Goal: Transaction & Acquisition: Purchase product/service

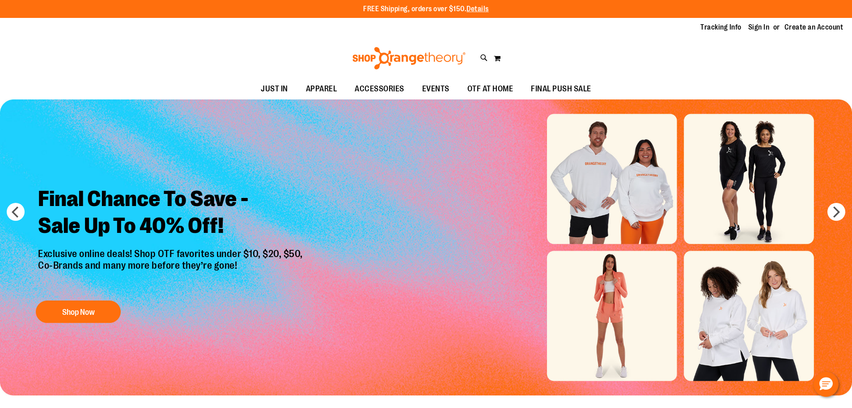
click at [755, 35] on div "Tracking Info Sign In Return to Procurement Create an Account" at bounding box center [426, 27] width 852 height 19
click at [754, 33] on div "Tracking Info Sign In Return to Procurement Create an Account" at bounding box center [426, 27] width 852 height 19
click at [756, 29] on link "Sign In" at bounding box center [759, 27] width 21 height 10
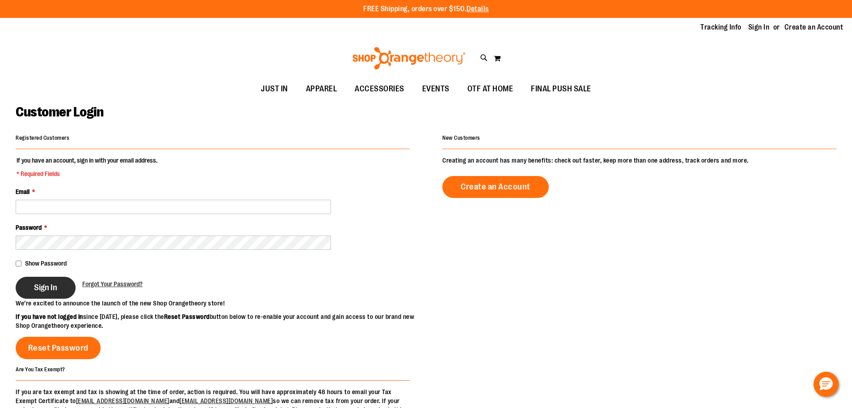
type input "**********"
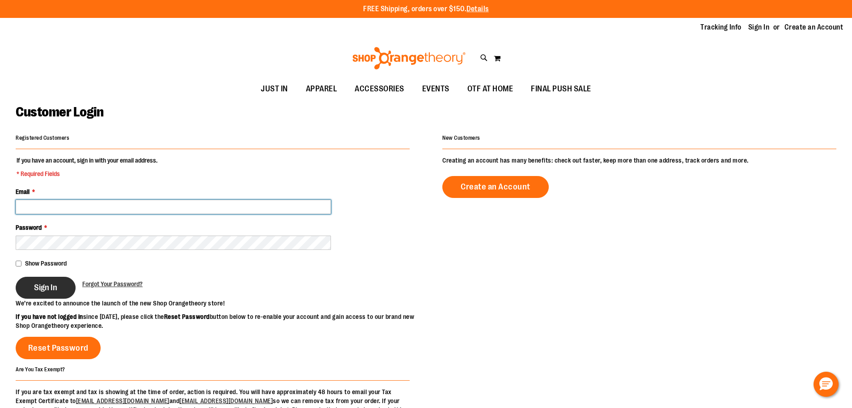
type input "**********"
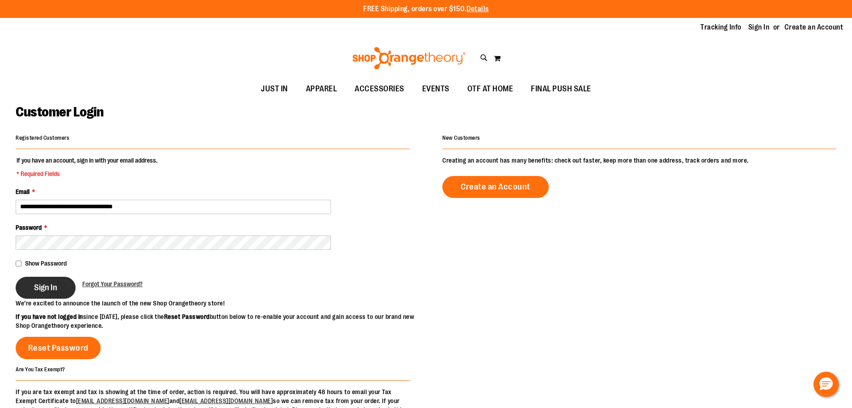
click at [60, 288] on button "Sign In" at bounding box center [46, 288] width 60 height 22
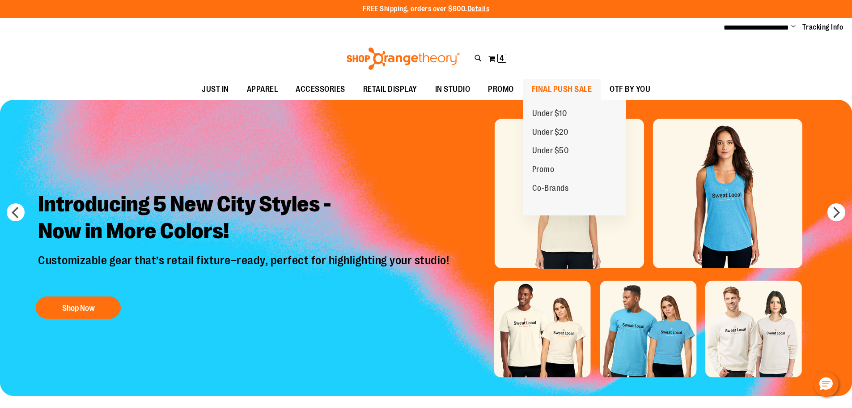
type input "**********"
click at [579, 84] on span "FINAL PUSH SALE" at bounding box center [562, 89] width 60 height 20
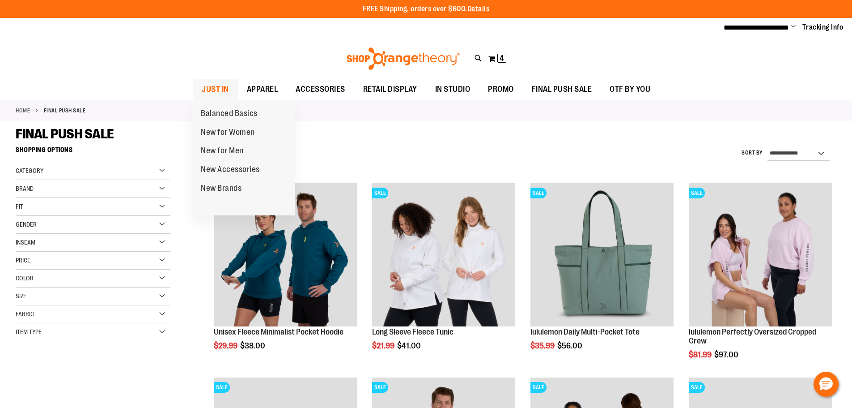
type input "**********"
click at [210, 85] on span "JUST IN" at bounding box center [215, 89] width 27 height 20
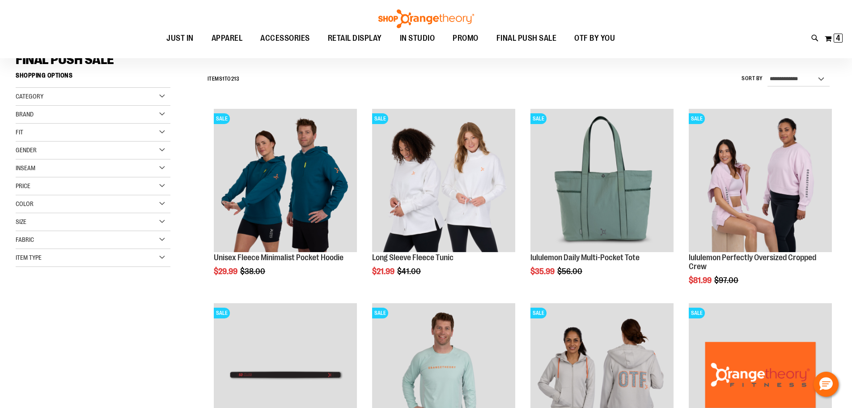
scroll to position [5, 0]
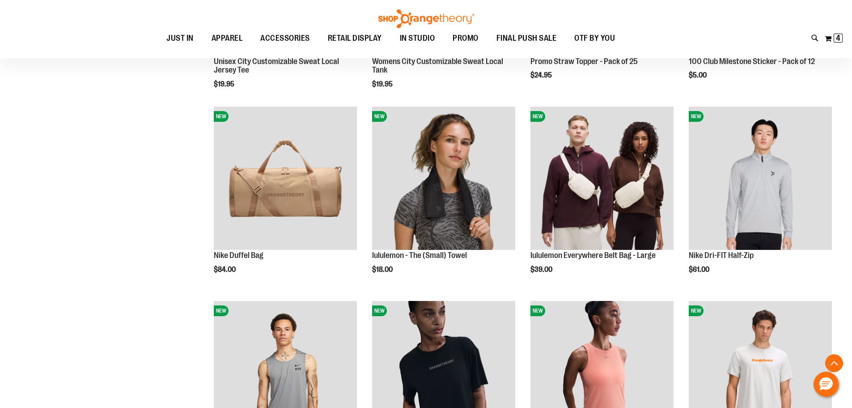
scroll to position [760, 0]
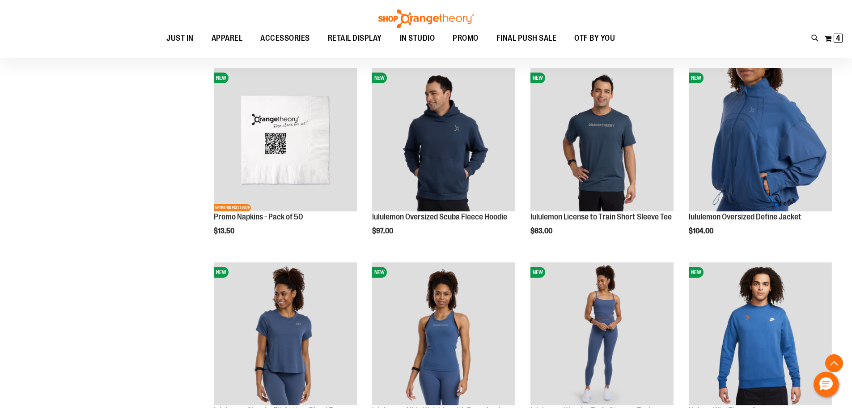
scroll to position [1431, 0]
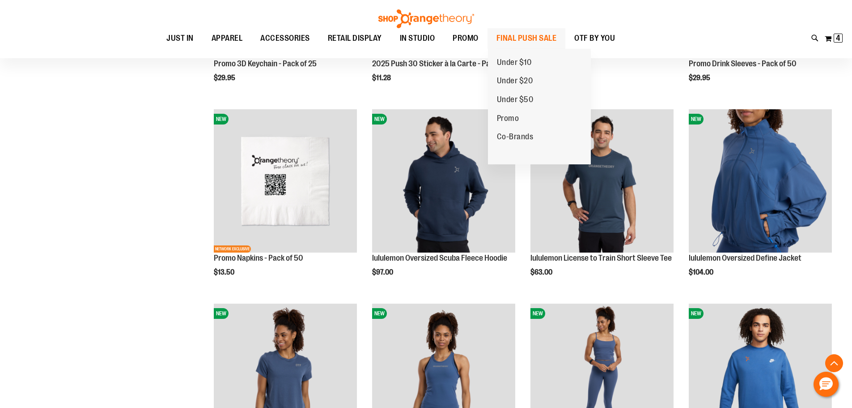
type input "**********"
click at [548, 29] on span "FINAL PUSH SALE" at bounding box center [527, 38] width 60 height 20
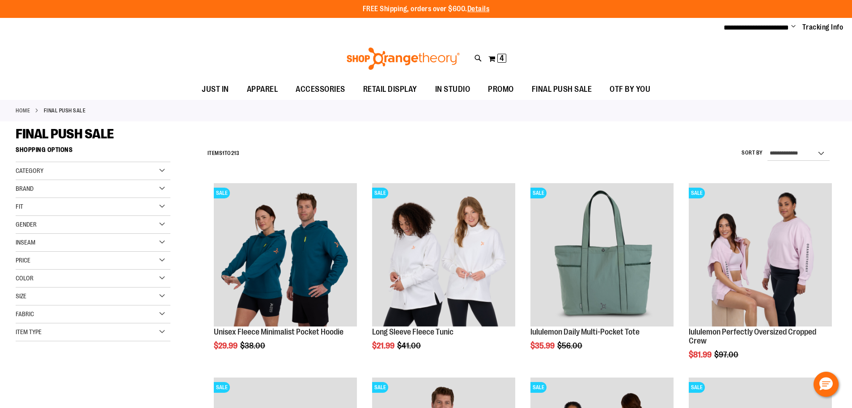
type input "**********"
click at [507, 53] on div "My Cart 4 4 items My Cart 4 My Cart Close Recently added item(s) Long Sleeve Ba…" at bounding box center [497, 58] width 19 height 14
click at [504, 55] on span "4 4 items" at bounding box center [502, 58] width 9 height 9
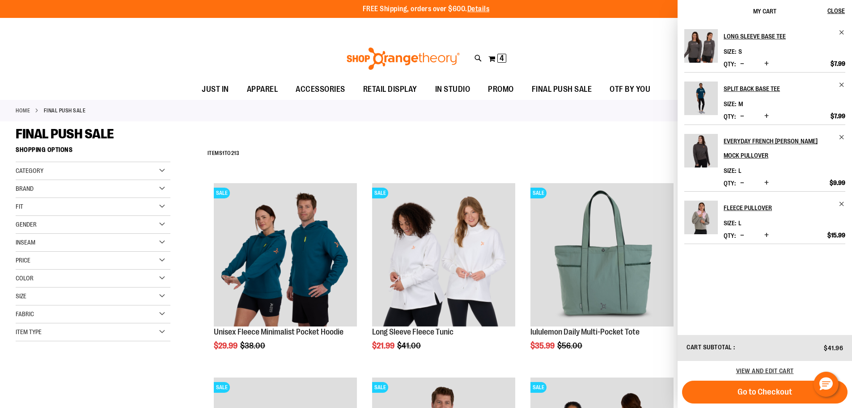
click at [596, 59] on div "Toggle Nav Search Popular Suggestions Advanced Search" at bounding box center [426, 58] width 852 height 41
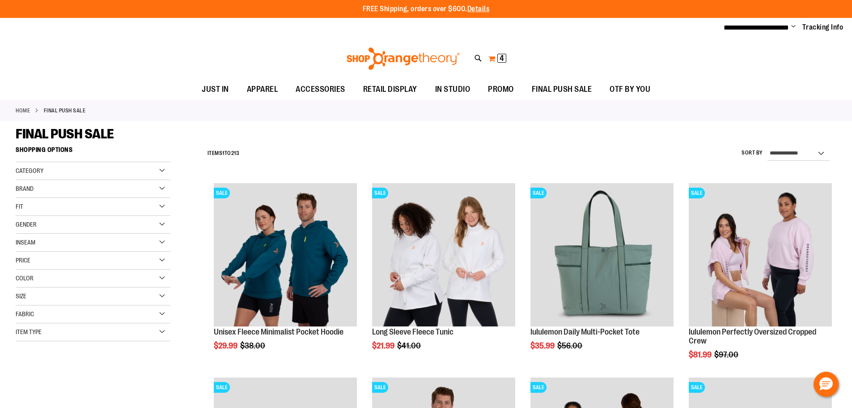
click at [499, 57] on span "4 4 items" at bounding box center [502, 58] width 9 height 9
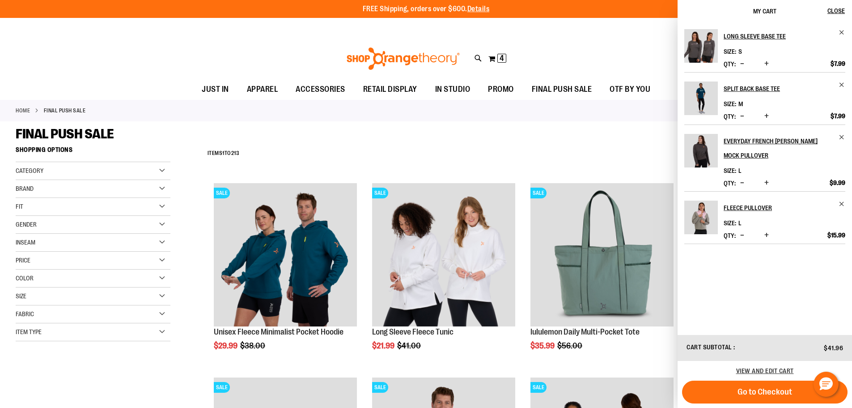
click at [571, 51] on div "Toggle Nav Search Popular Suggestions Advanced Search" at bounding box center [426, 58] width 852 height 41
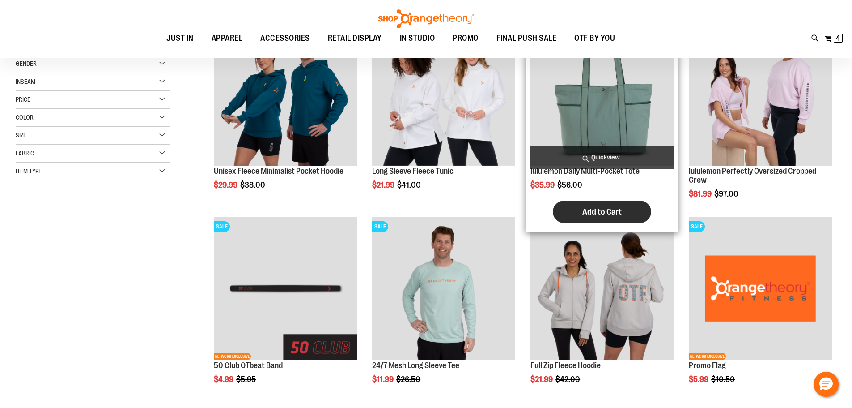
scroll to position [179, 0]
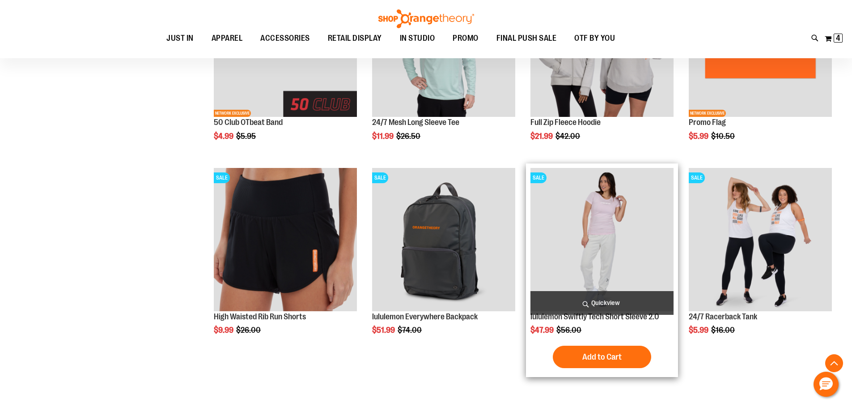
scroll to position [671, 0]
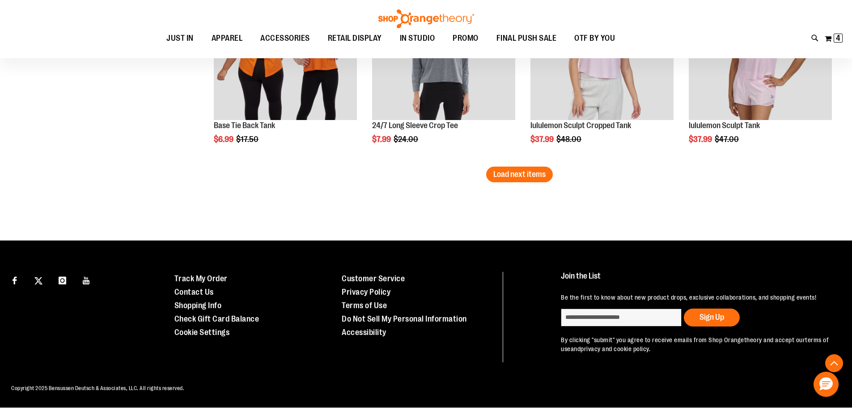
scroll to position [1767, 0]
click at [506, 171] on button "Load next items" at bounding box center [519, 174] width 67 height 16
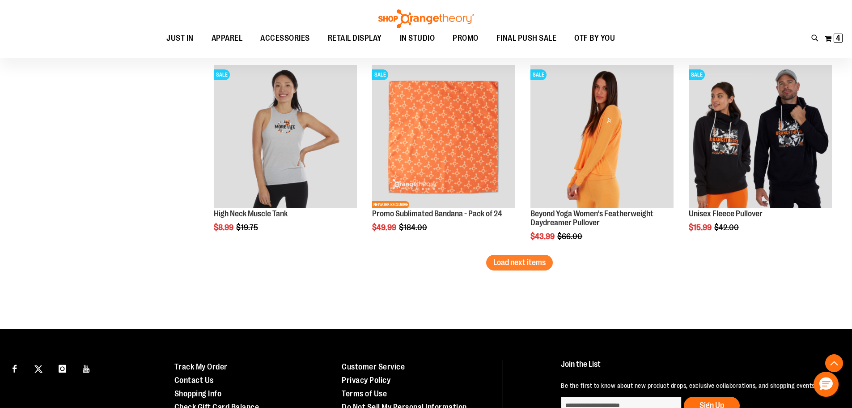
scroll to position [2252, 0]
click at [515, 262] on span "Load next items" at bounding box center [520, 261] width 52 height 9
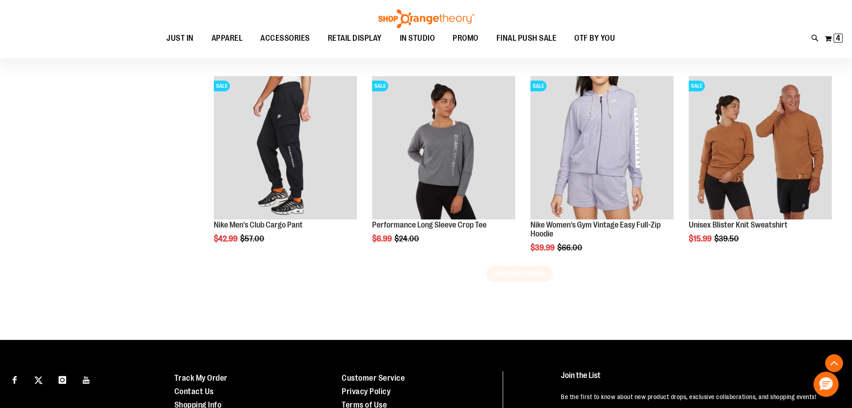
scroll to position [2834, 0]
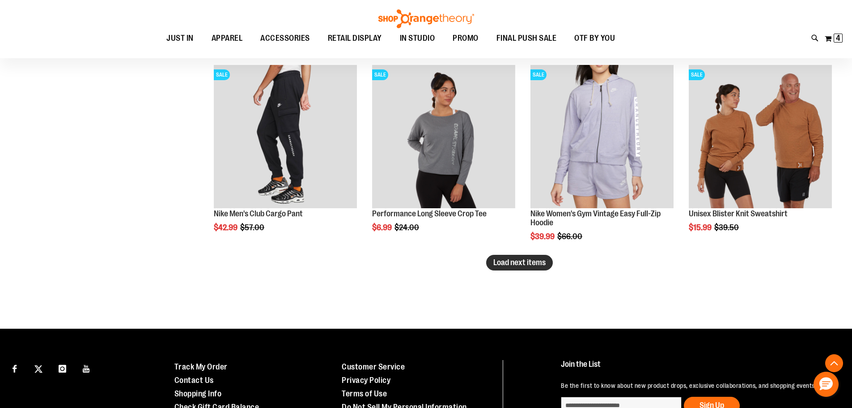
click at [519, 266] on span "Load next items" at bounding box center [520, 262] width 52 height 9
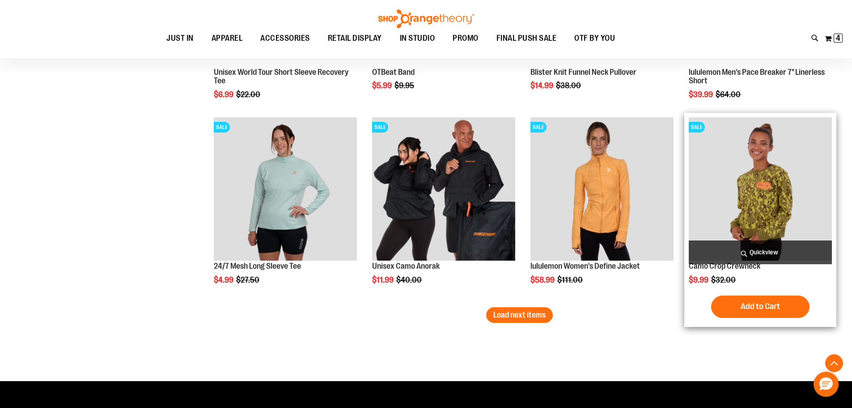
scroll to position [3371, 0]
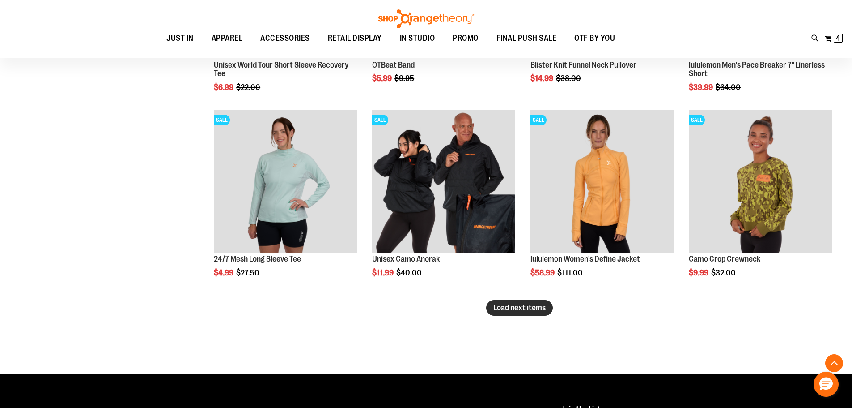
click at [530, 310] on span "Load next items" at bounding box center [520, 307] width 52 height 9
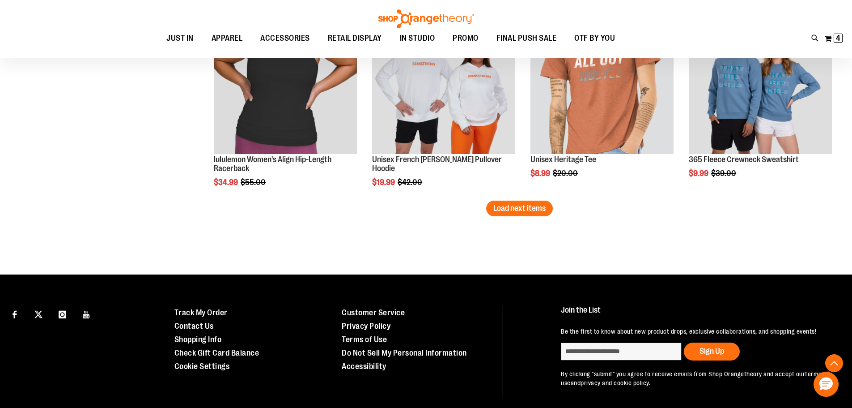
scroll to position [4087, 0]
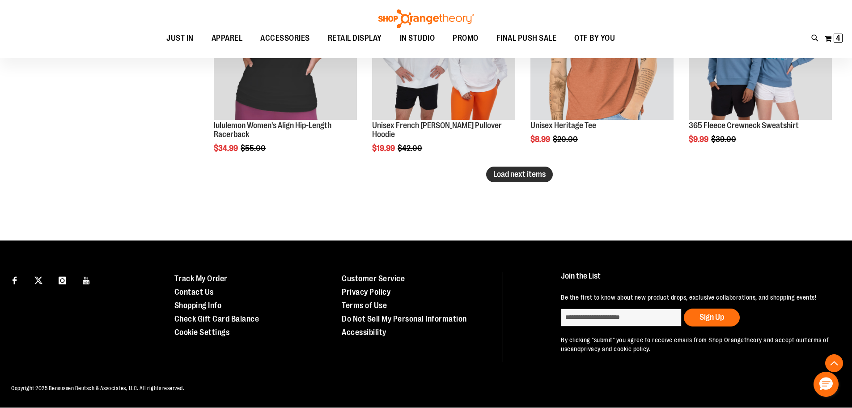
click at [522, 170] on span "Load next items" at bounding box center [520, 174] width 52 height 9
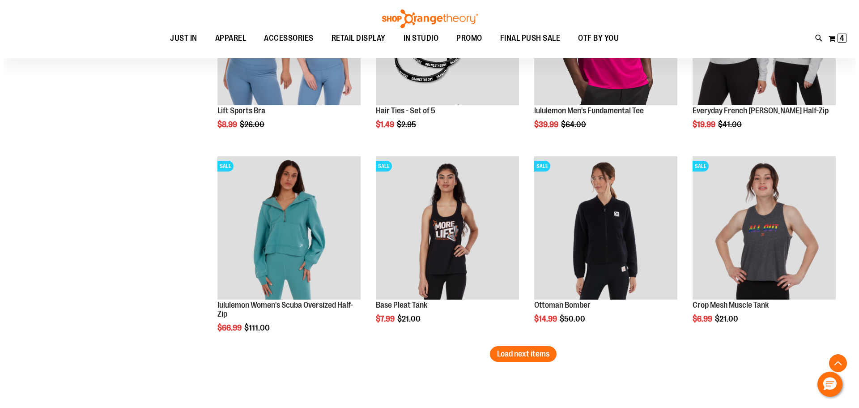
scroll to position [4490, 0]
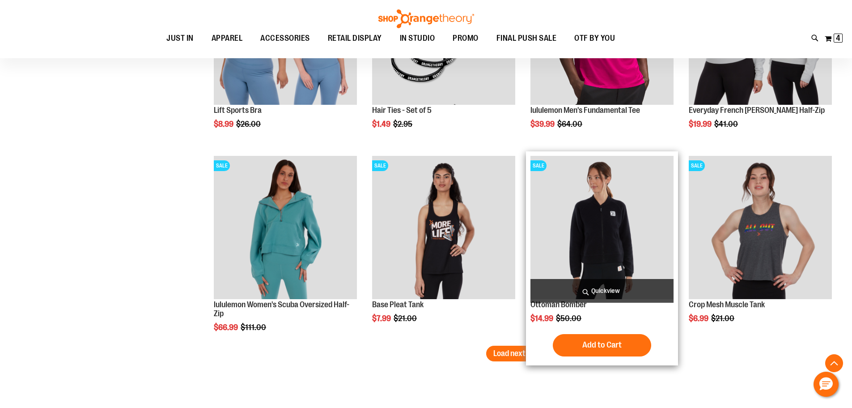
click at [600, 290] on span "Quickview" at bounding box center [602, 291] width 143 height 24
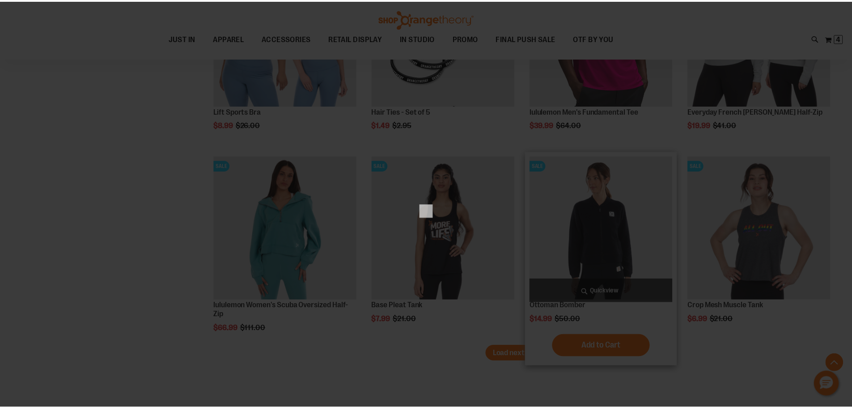
scroll to position [0, 0]
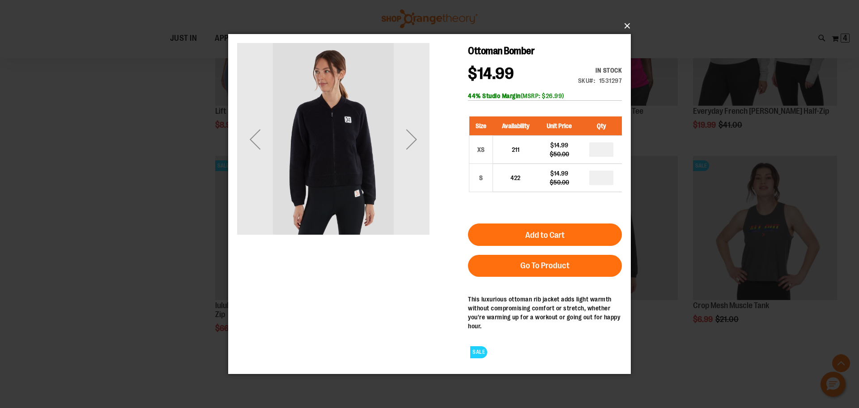
click at [632, 21] on button "×" at bounding box center [432, 26] width 403 height 20
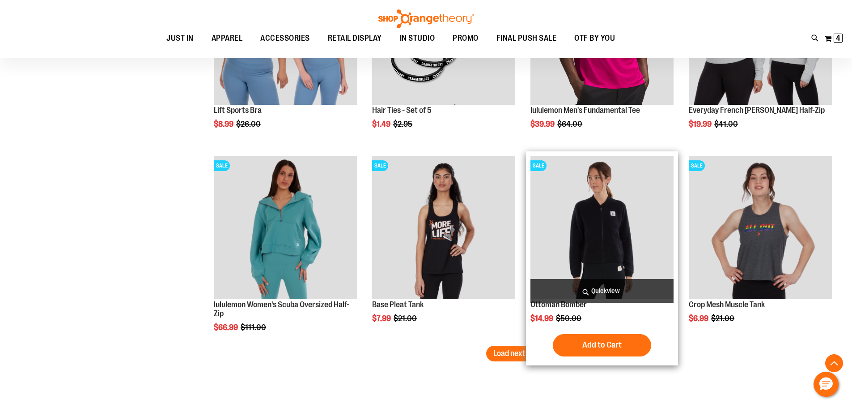
click at [528, 338] on div "SALE Ottoman Bomber $14.99 Regular Price $50.00 Quickview" at bounding box center [602, 258] width 152 height 214
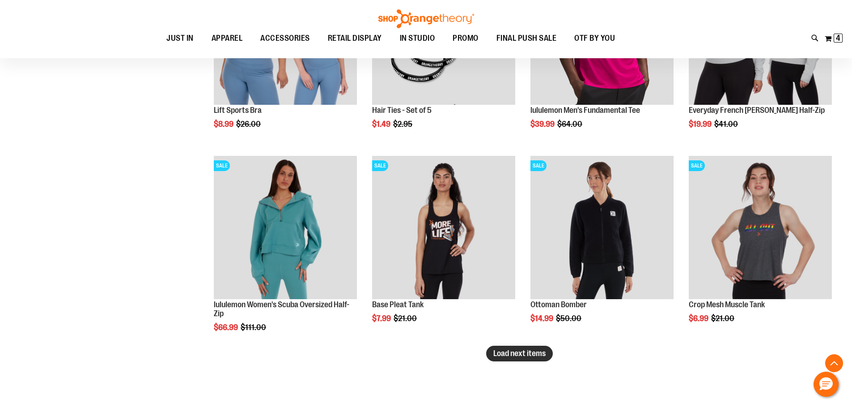
click at [511, 354] on span "Load next items" at bounding box center [520, 353] width 52 height 9
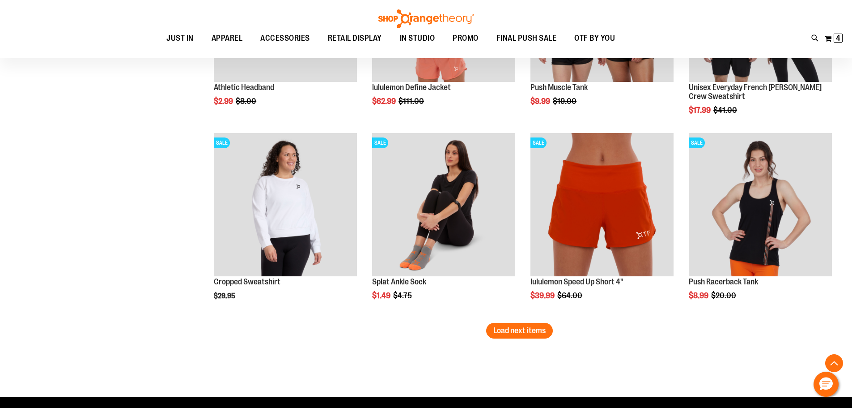
scroll to position [5116, 0]
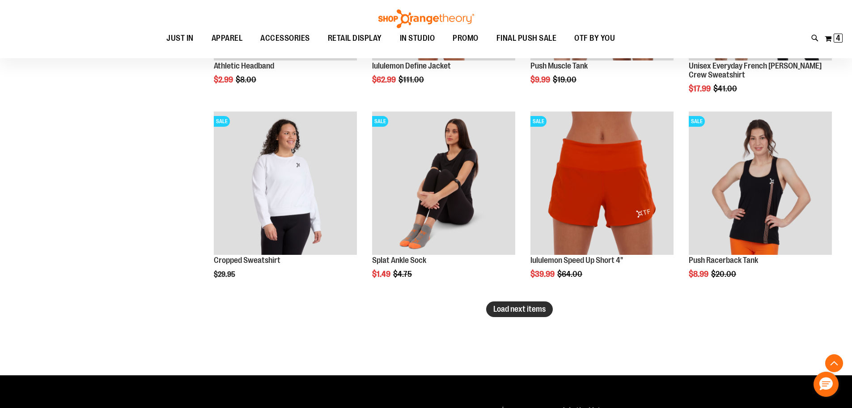
click at [516, 306] on span "Load next items" at bounding box center [520, 308] width 52 height 9
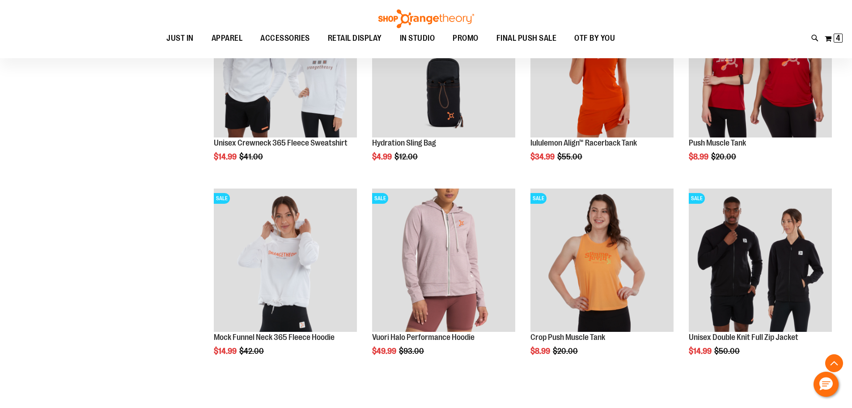
scroll to position [5653, 0]
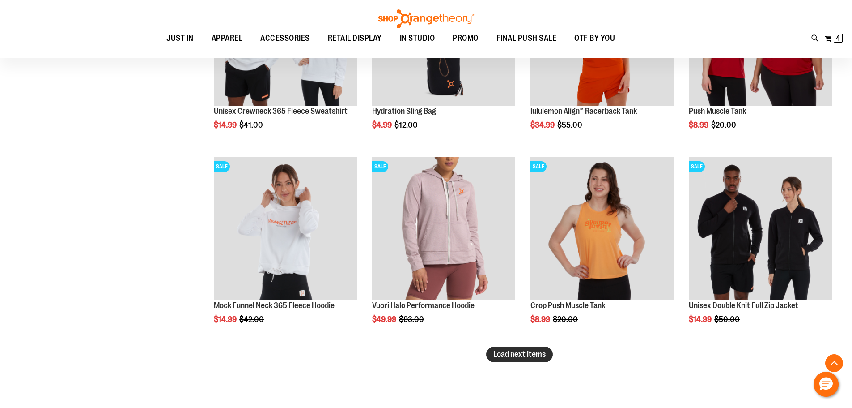
click at [488, 356] on button "Load next items" at bounding box center [519, 354] width 67 height 16
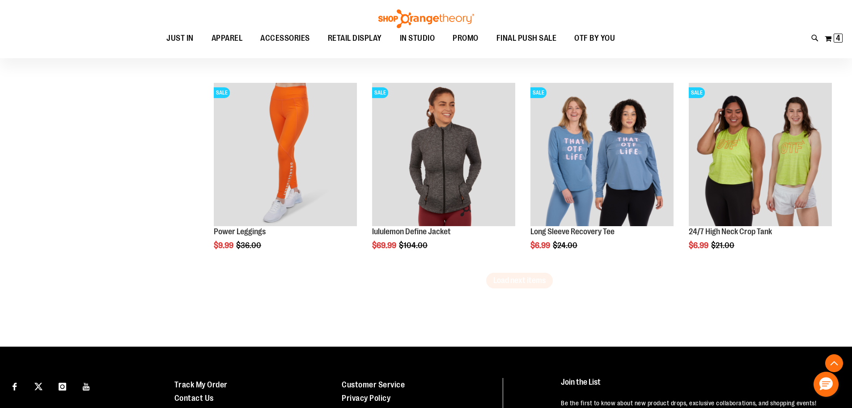
scroll to position [6369, 0]
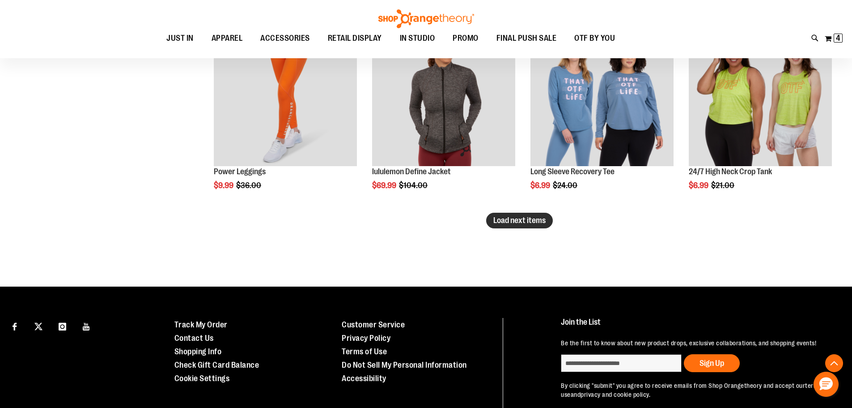
click at [533, 218] on span "Load next items" at bounding box center [520, 220] width 52 height 9
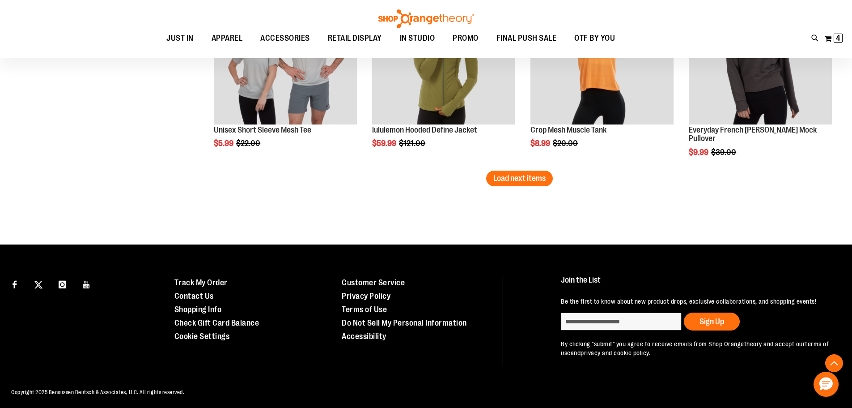
scroll to position [6995, 0]
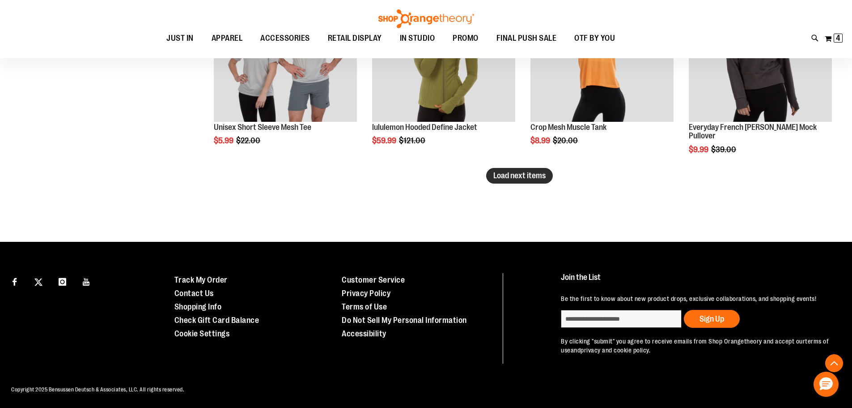
click at [524, 179] on span "Load next items" at bounding box center [520, 175] width 52 height 9
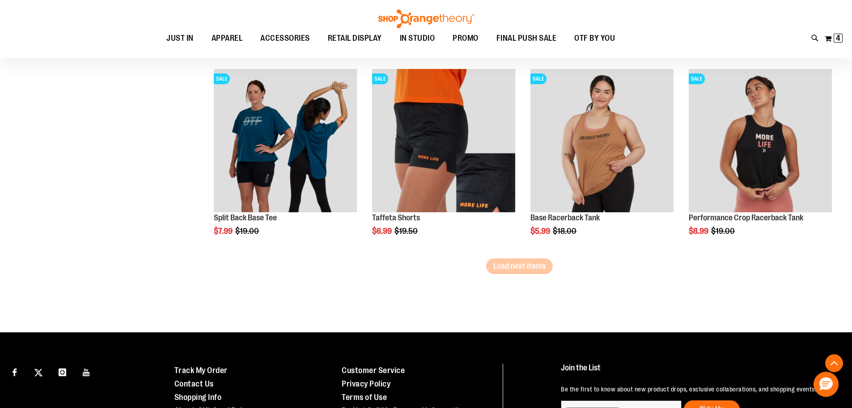
scroll to position [7488, 0]
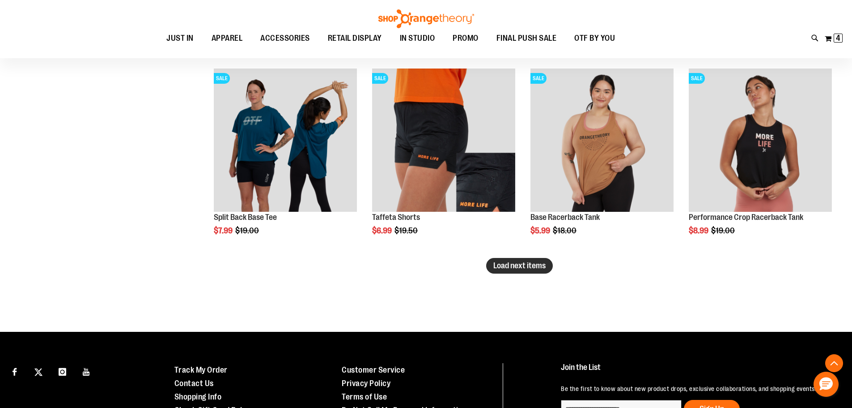
click at [505, 271] on button "Load next items" at bounding box center [519, 266] width 67 height 16
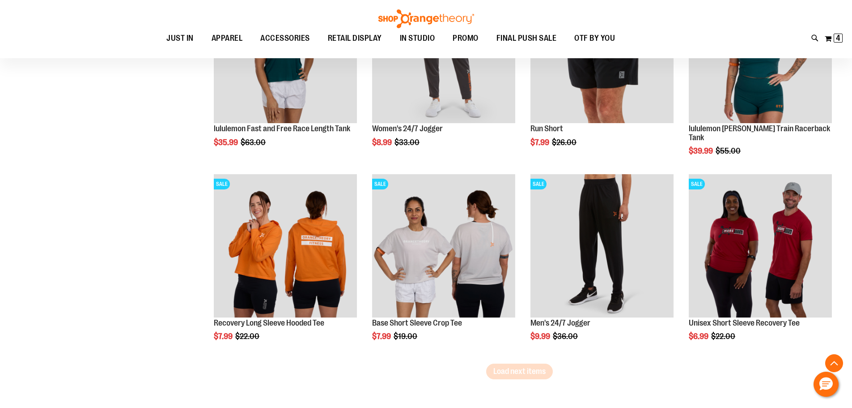
scroll to position [7980, 0]
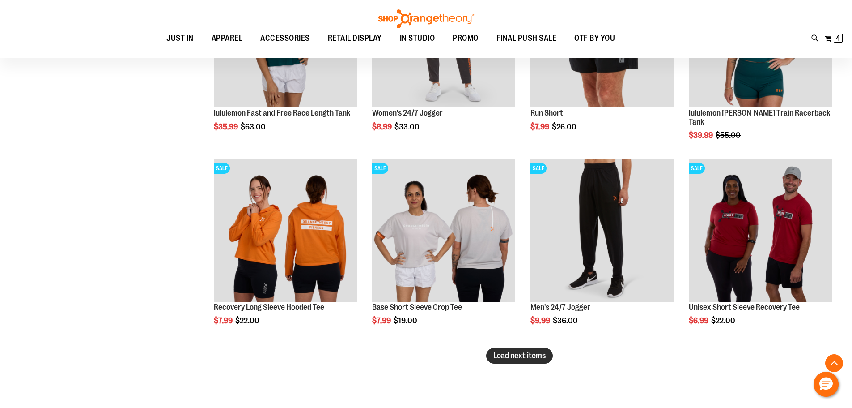
click at [522, 354] on span "Load next items" at bounding box center [520, 355] width 52 height 9
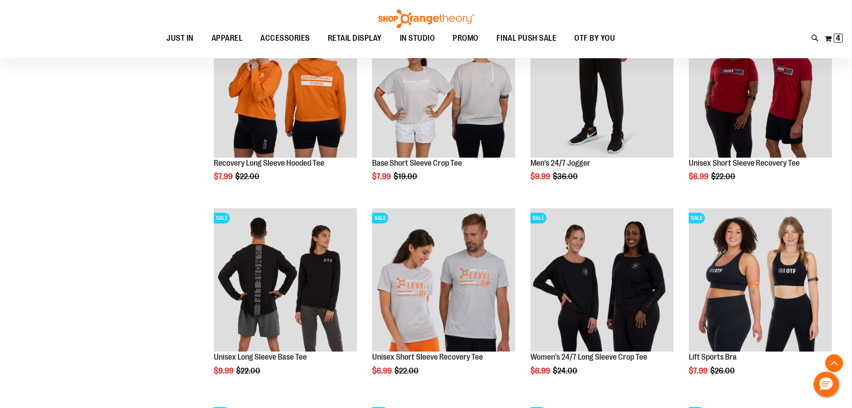
scroll to position [8159, 0]
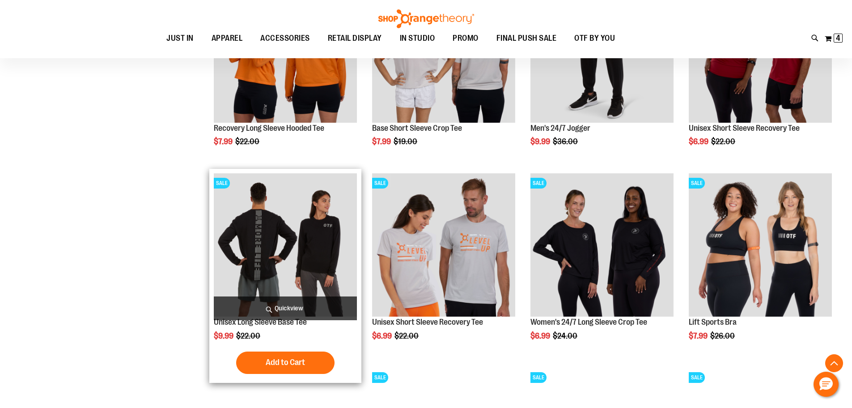
click at [316, 268] on img "product" at bounding box center [285, 244] width 143 height 143
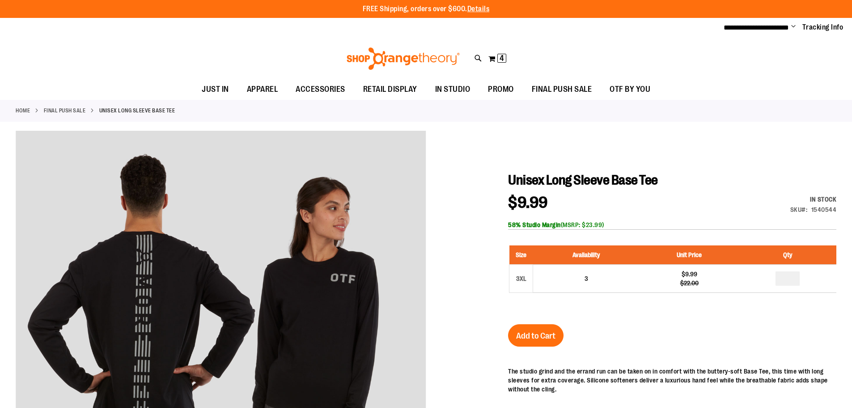
type input "**********"
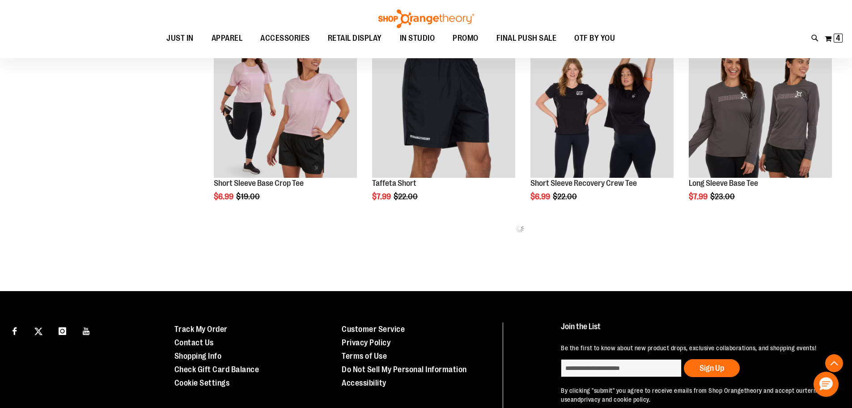
scroll to position [385, 0]
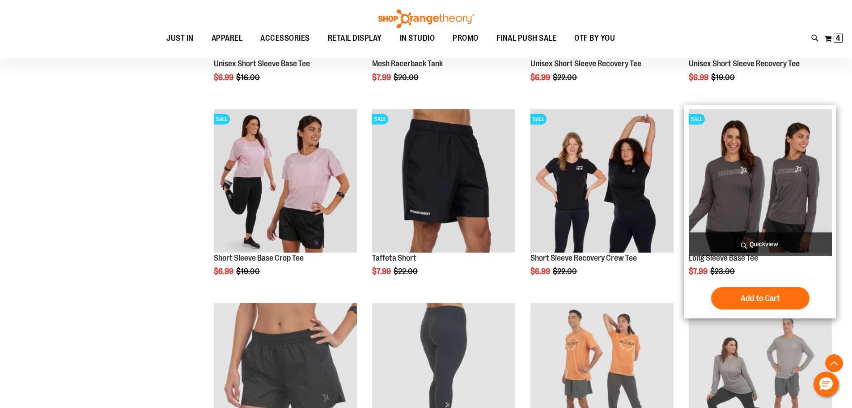
type input "**********"
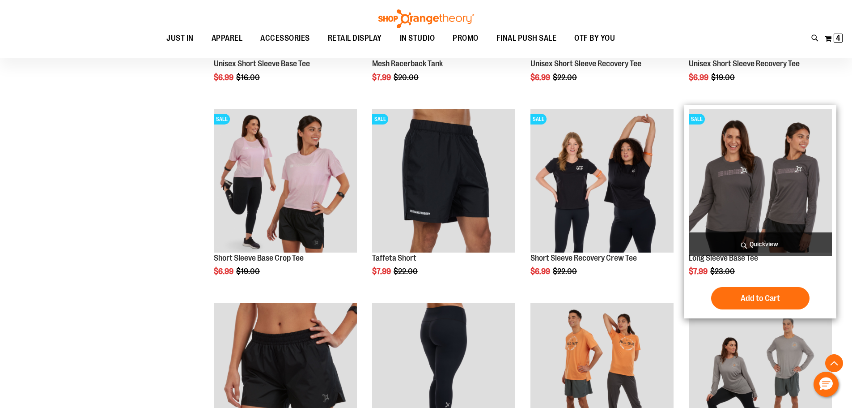
click at [772, 153] on img "product" at bounding box center [760, 180] width 143 height 143
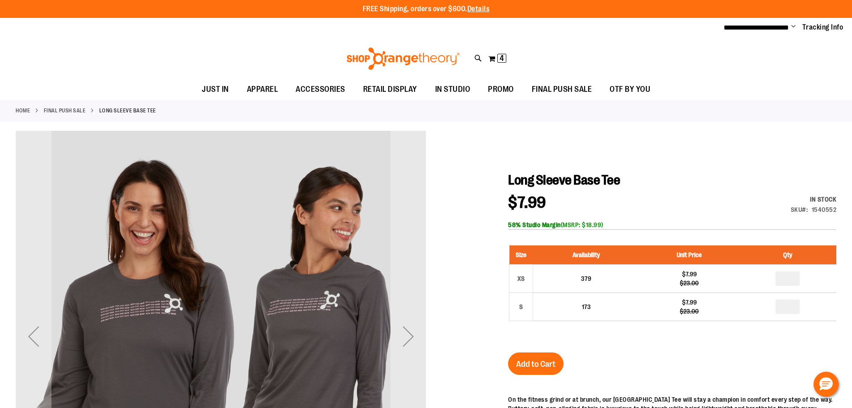
type input "**********"
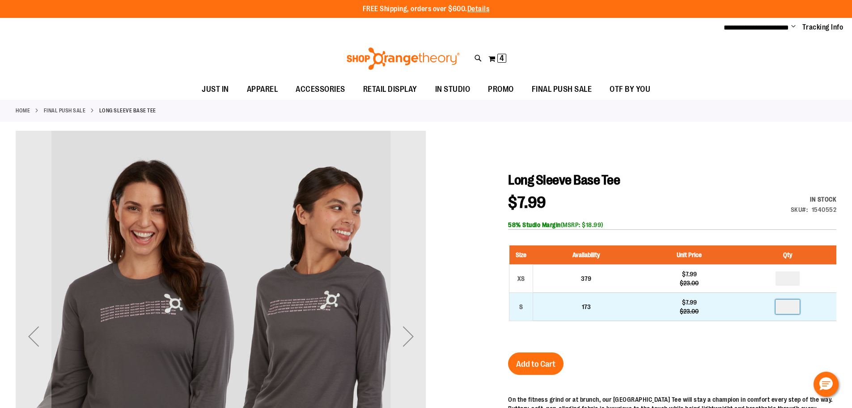
click at [794, 307] on input "number" at bounding box center [788, 306] width 24 height 14
type input "*"
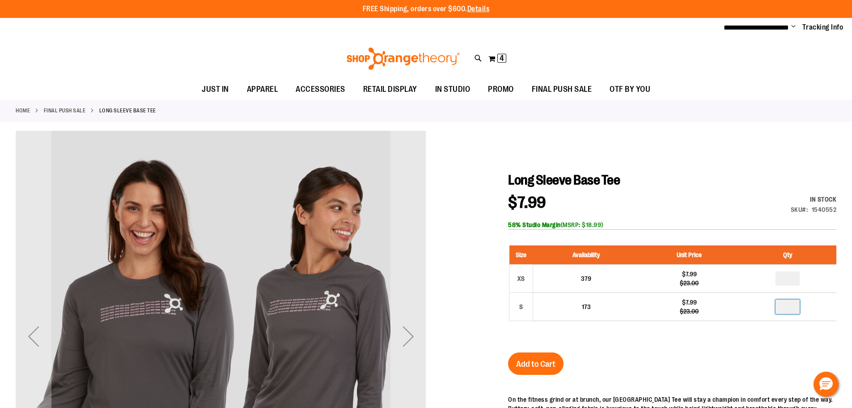
scroll to position [44, 0]
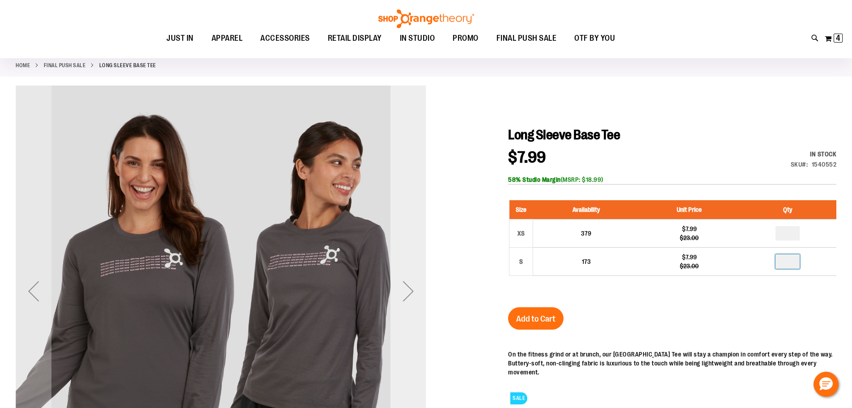
click at [403, 284] on div "Next" at bounding box center [409, 291] width 36 height 36
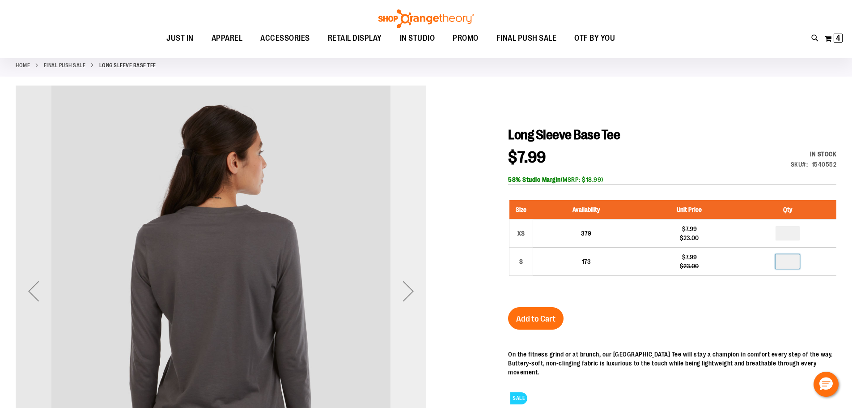
click at [403, 291] on div "Next" at bounding box center [409, 291] width 36 height 36
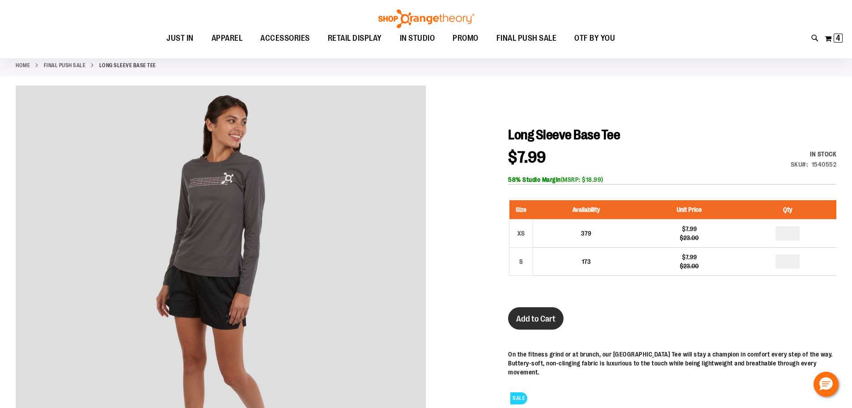
click at [546, 321] on span "Add to Cart" at bounding box center [535, 319] width 39 height 10
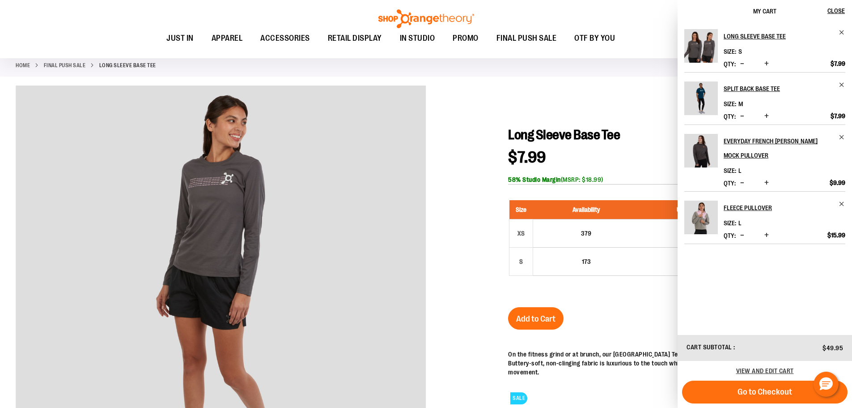
click at [742, 63] on span "Decrease product quantity" at bounding box center [743, 63] width 4 height 9
click at [512, 91] on div at bounding box center [426, 315] width 821 height 460
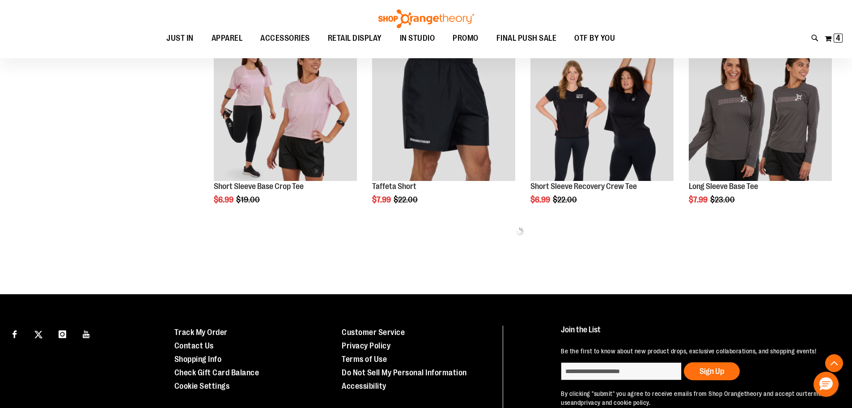
scroll to position [434, 0]
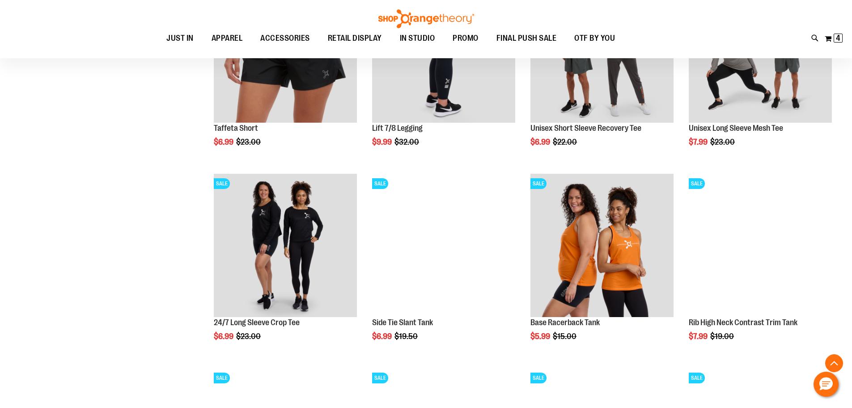
scroll to position [703, 0]
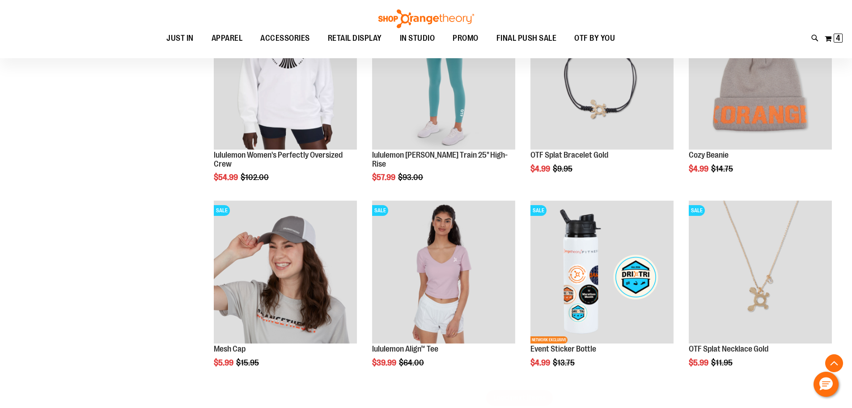
scroll to position [1508, 0]
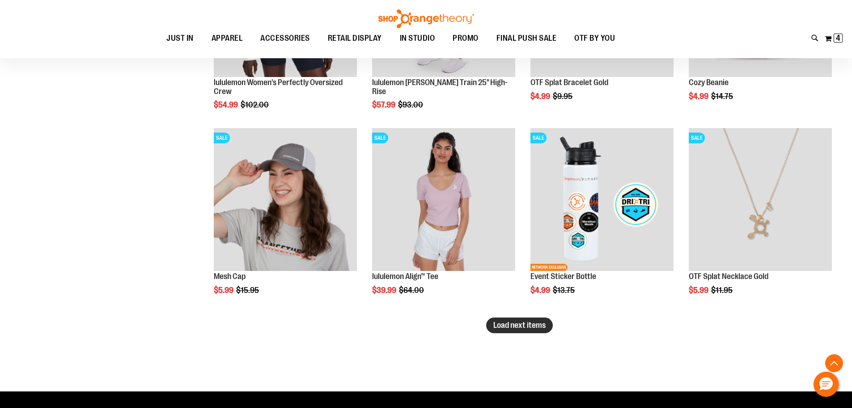
type input "**********"
click at [513, 328] on span "Load next items" at bounding box center [520, 324] width 52 height 9
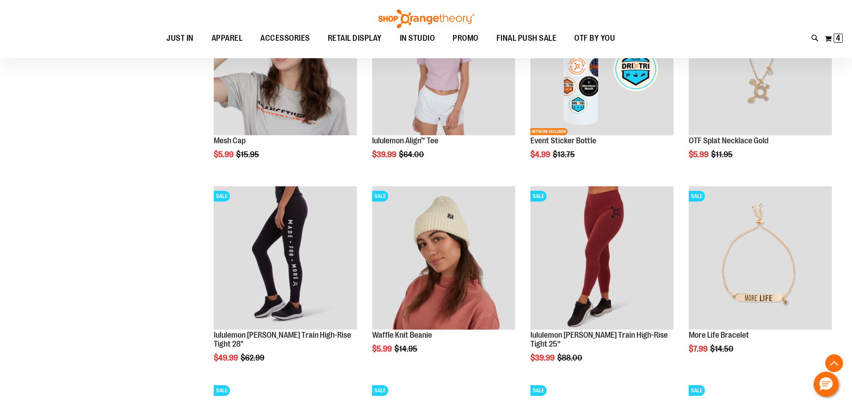
scroll to position [1642, 0]
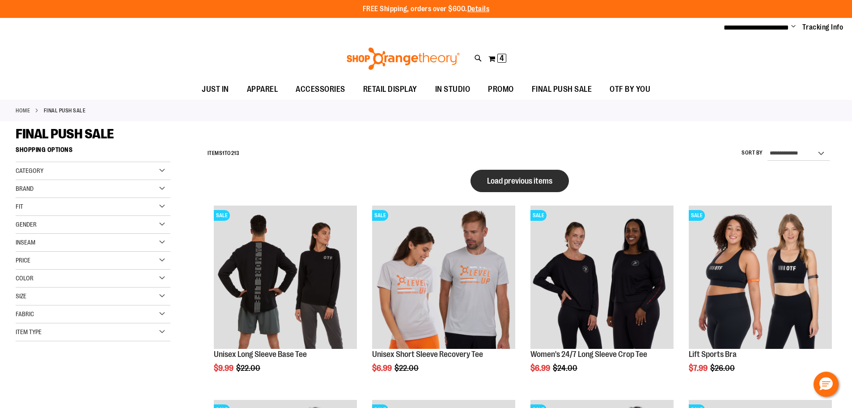
click at [529, 188] on button "Load previous items" at bounding box center [520, 181] width 98 height 22
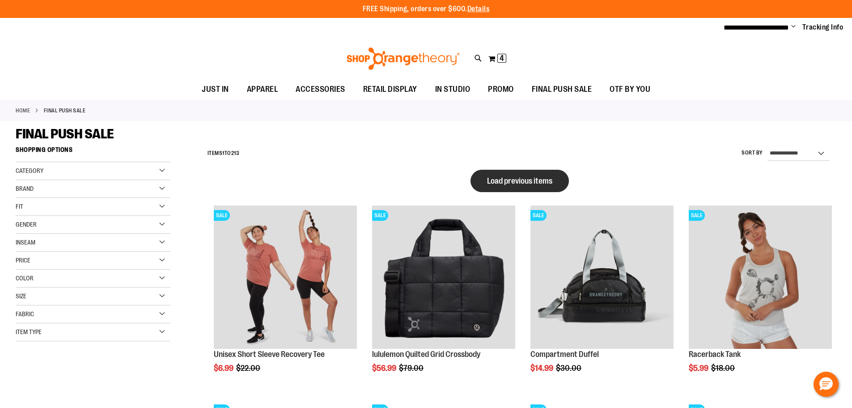
click at [500, 177] on span "Load previous items" at bounding box center [519, 180] width 65 height 9
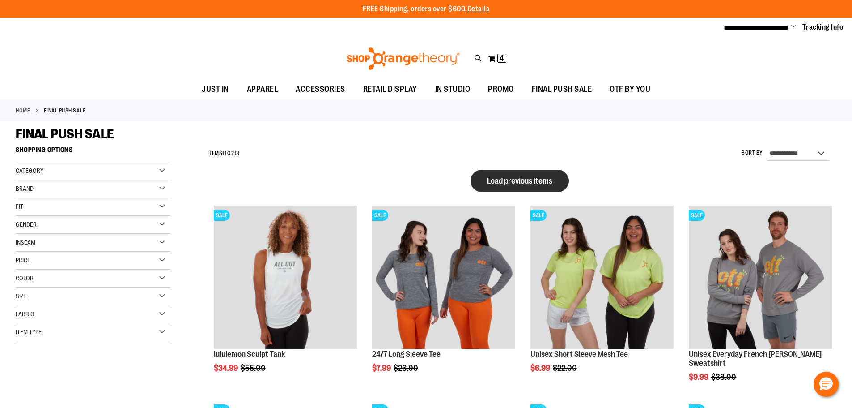
click at [508, 172] on button "Load previous items" at bounding box center [520, 181] width 98 height 22
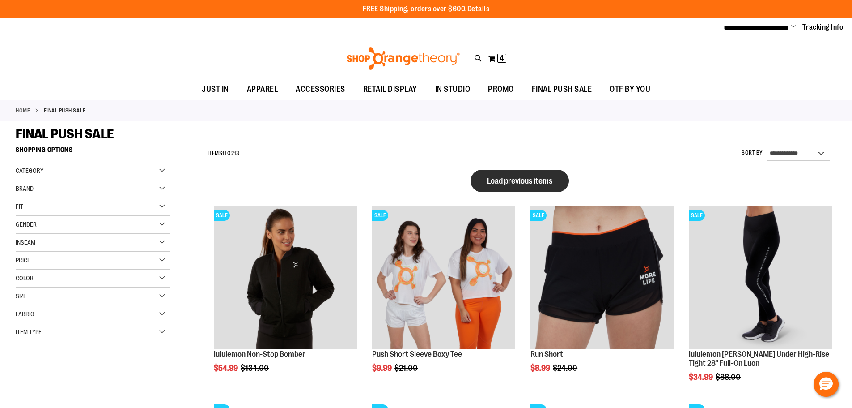
click at [524, 170] on button "Load previous items" at bounding box center [520, 181] width 98 height 22
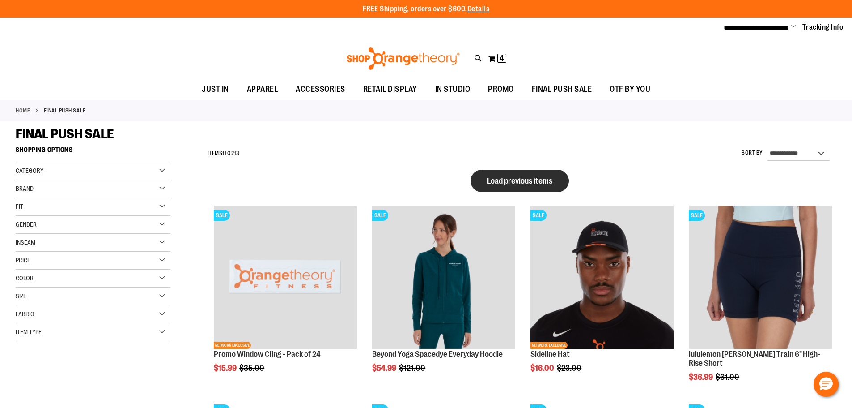
click at [524, 174] on button "Load previous items" at bounding box center [520, 181] width 98 height 22
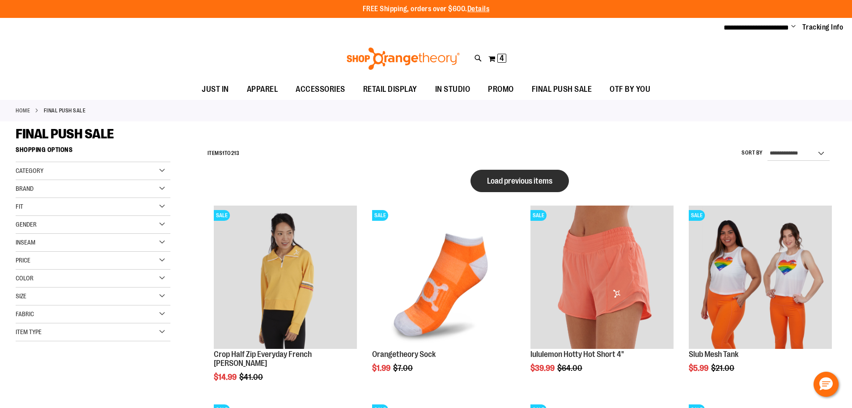
click at [542, 178] on span "Load previous items" at bounding box center [519, 180] width 65 height 9
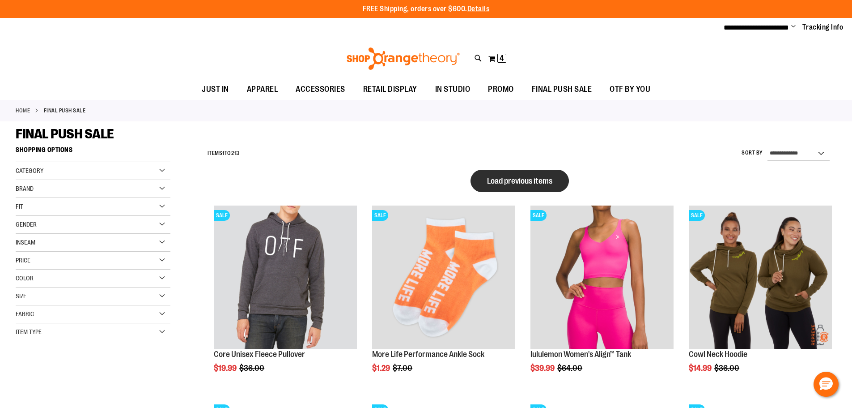
click at [519, 180] on span "Load previous items" at bounding box center [519, 180] width 65 height 9
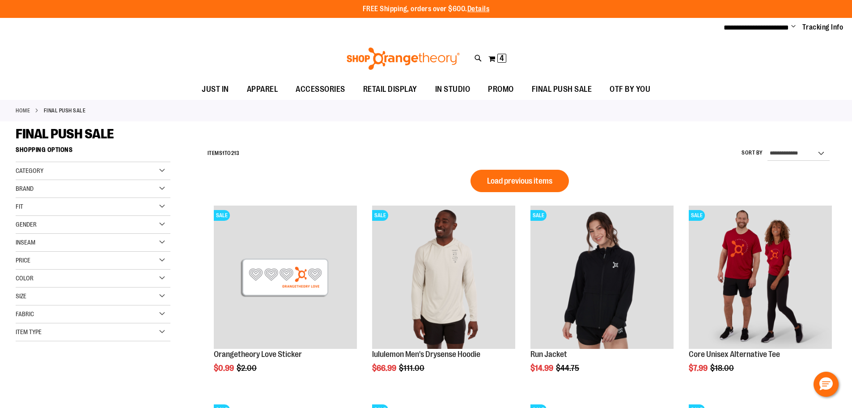
click at [520, 178] on span "Load previous items" at bounding box center [519, 180] width 65 height 9
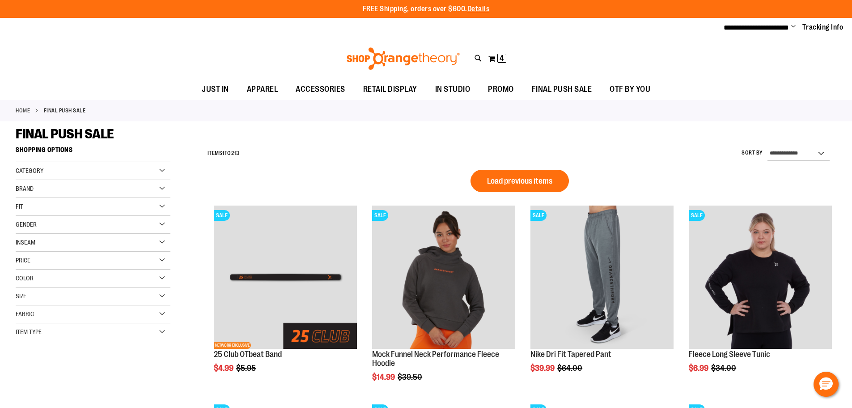
click at [517, 175] on button "Load previous items" at bounding box center [520, 181] width 98 height 22
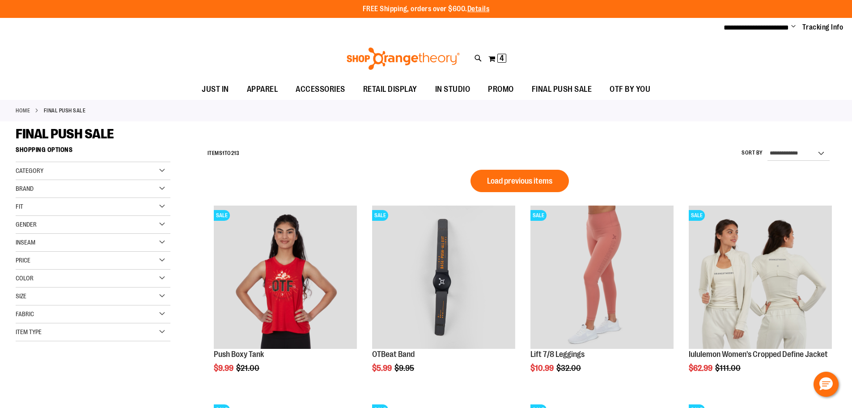
click at [516, 174] on button "Load previous items" at bounding box center [520, 181] width 98 height 22
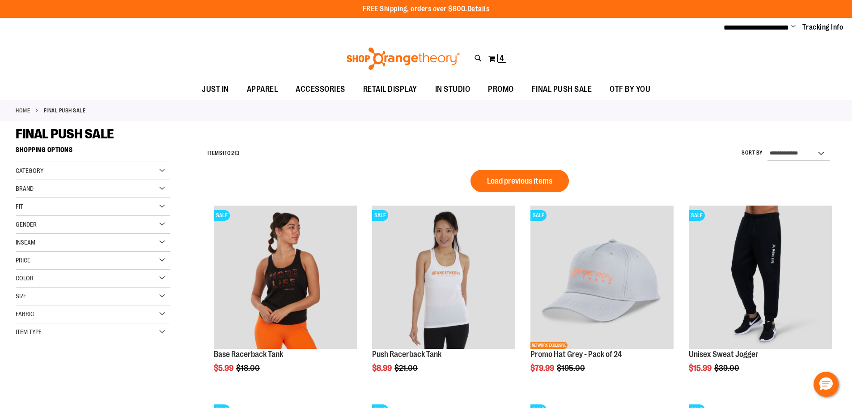
click at [518, 177] on span "Load previous items" at bounding box center [519, 180] width 65 height 9
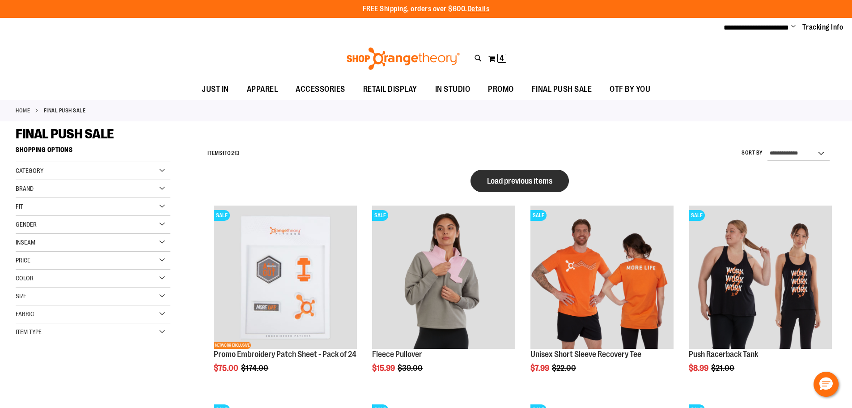
click at [490, 174] on button "Load previous items" at bounding box center [520, 181] width 98 height 22
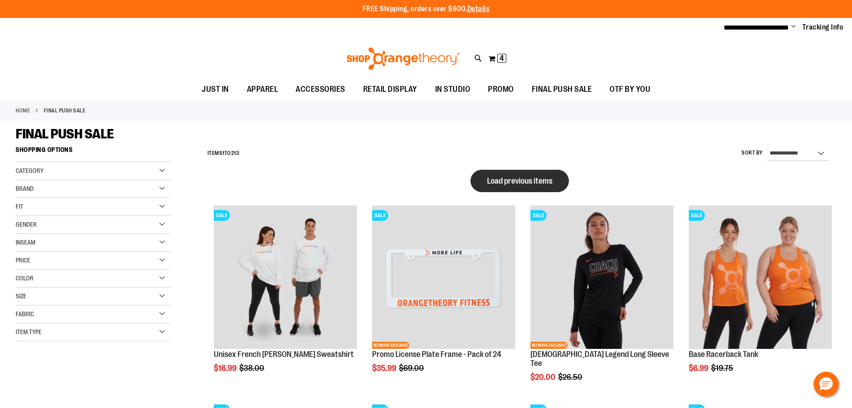
click at [506, 172] on button "Load previous items" at bounding box center [520, 181] width 98 height 22
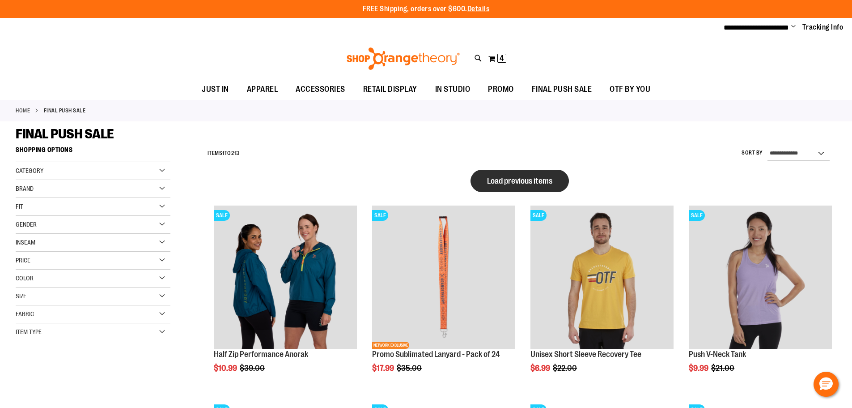
click at [515, 175] on button "Load previous items" at bounding box center [520, 181] width 98 height 22
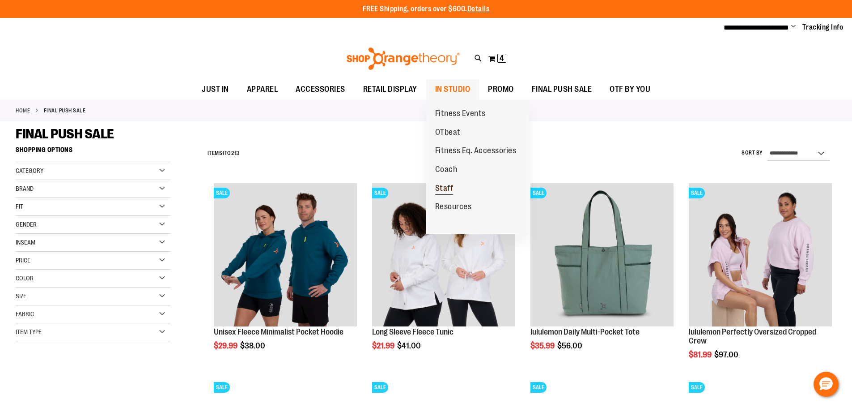
click at [445, 185] on span "Staff" at bounding box center [444, 188] width 18 height 11
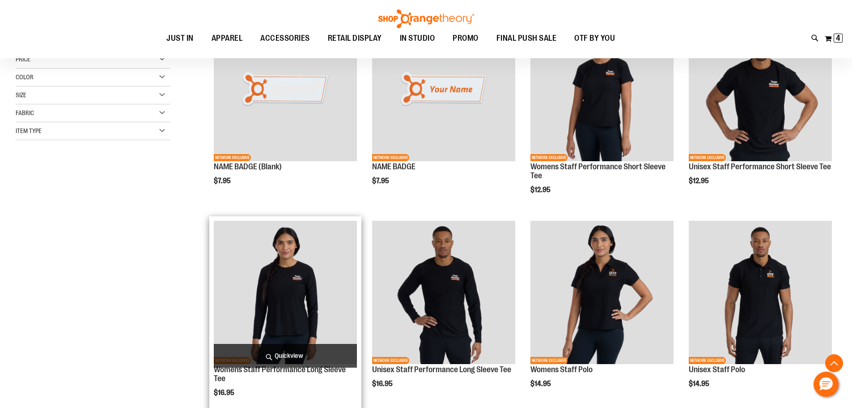
scroll to position [268, 0]
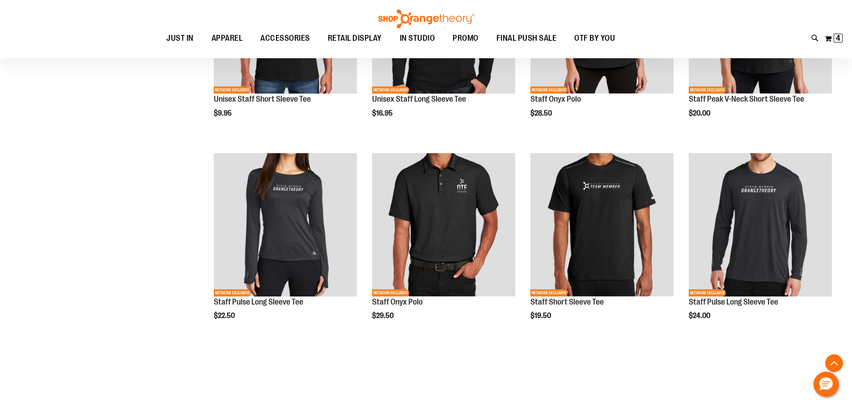
scroll to position [939, 0]
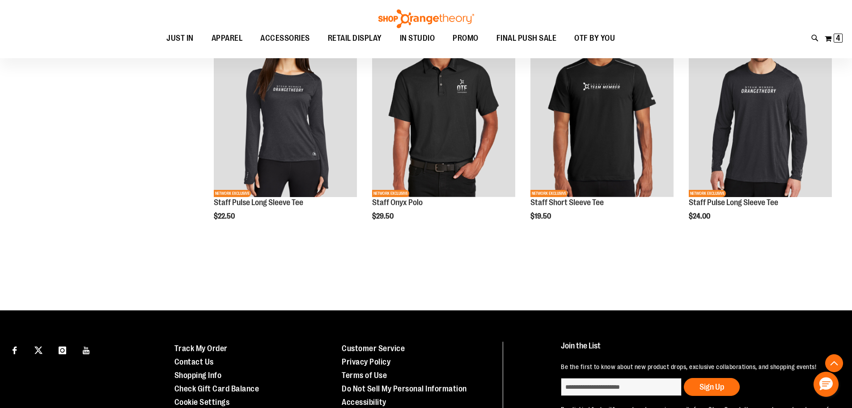
type input "**********"
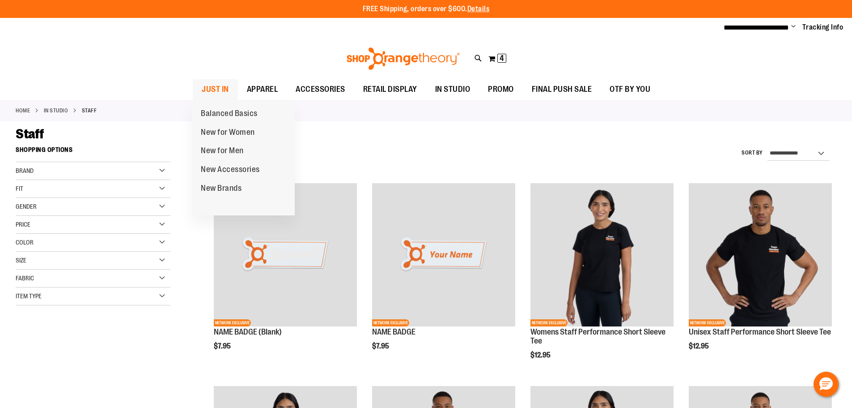
click at [226, 87] on span "JUST IN" at bounding box center [215, 89] width 27 height 20
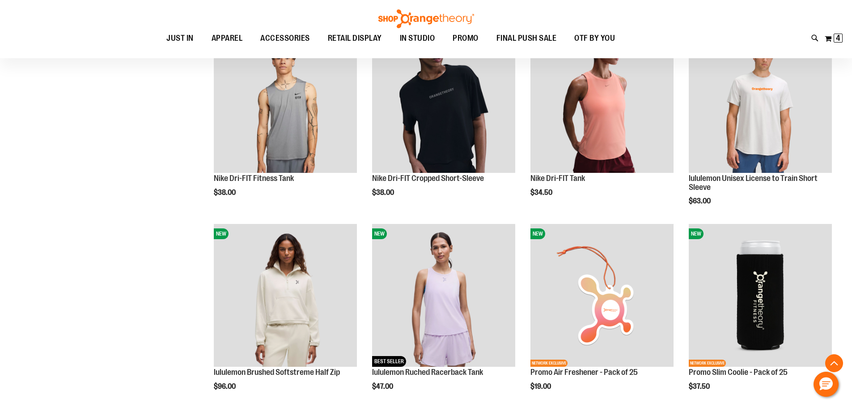
scroll to position [939, 0]
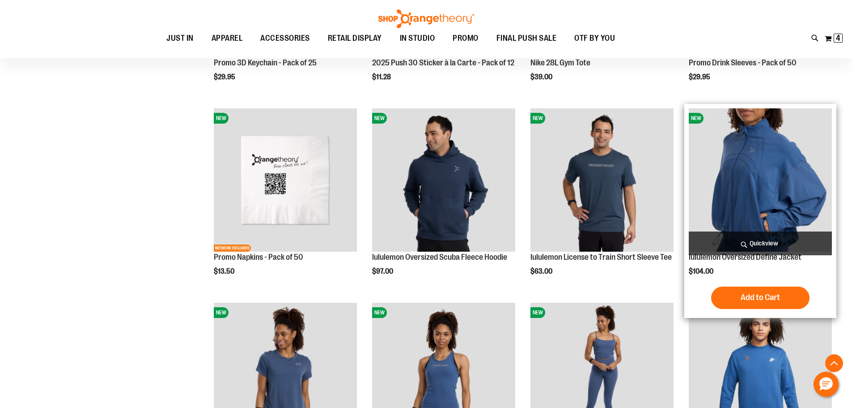
scroll to position [1431, 0]
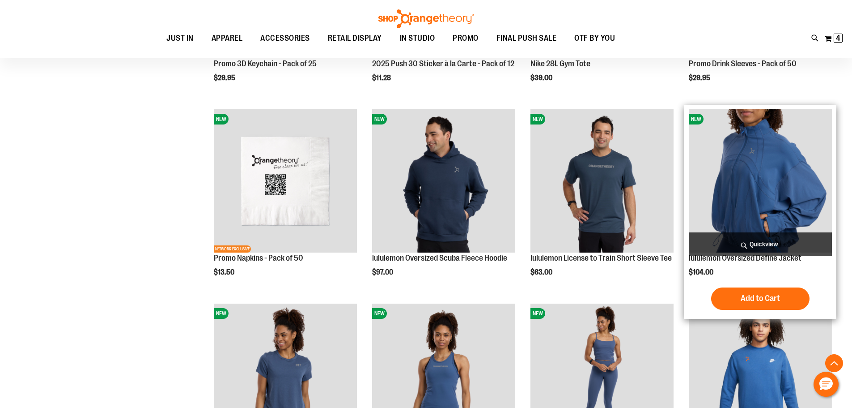
type input "**********"
click at [784, 169] on img "product" at bounding box center [760, 180] width 143 height 143
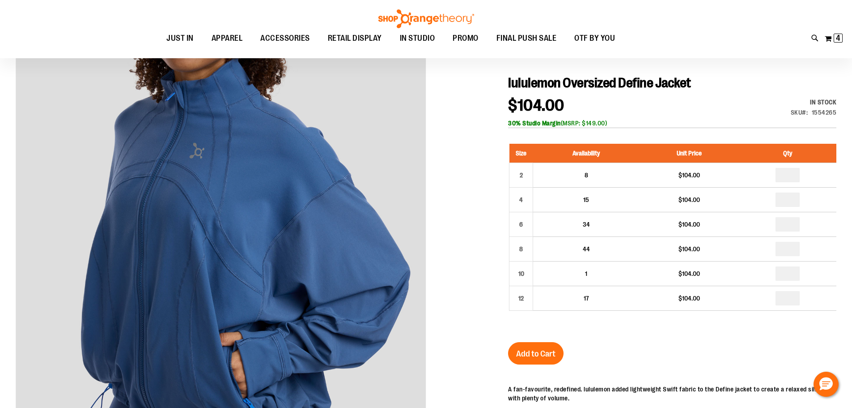
scroll to position [134, 0]
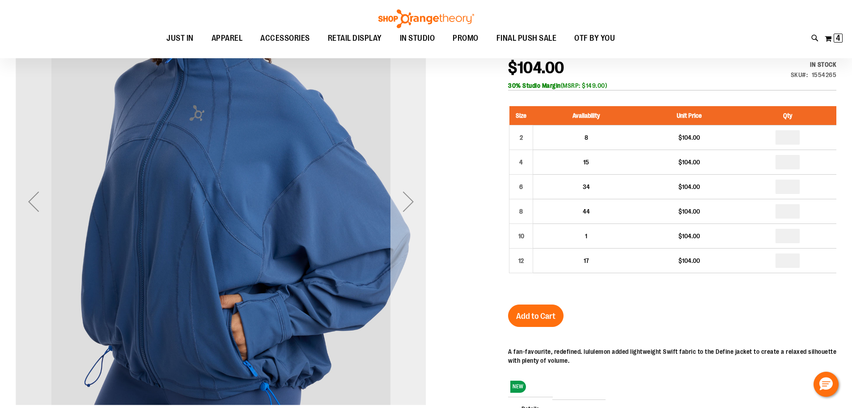
type input "**********"
click at [406, 251] on div "Next" at bounding box center [409, 201] width 36 height 411
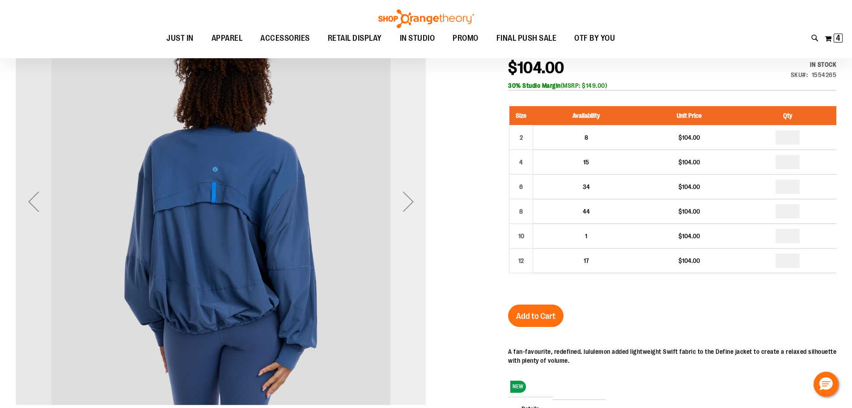
click at [398, 203] on div "Next" at bounding box center [409, 201] width 36 height 36
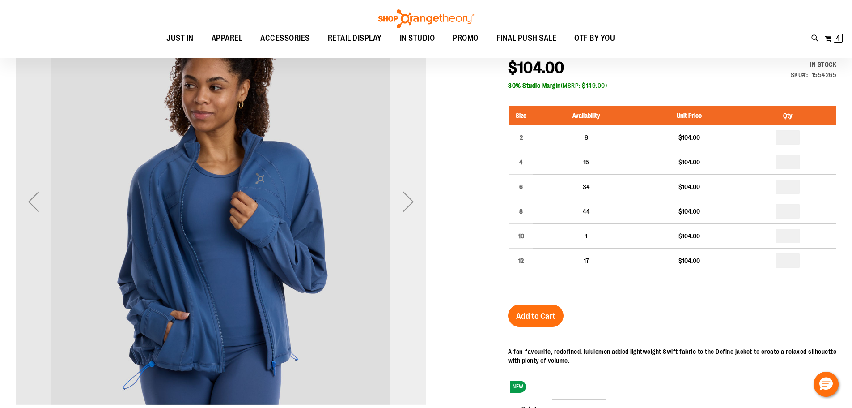
click at [398, 203] on div "Next" at bounding box center [409, 201] width 36 height 36
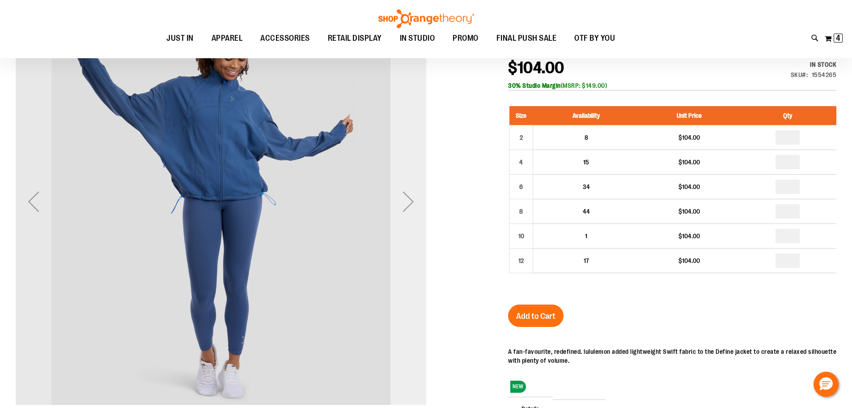
click at [398, 203] on div "Next" at bounding box center [409, 201] width 36 height 36
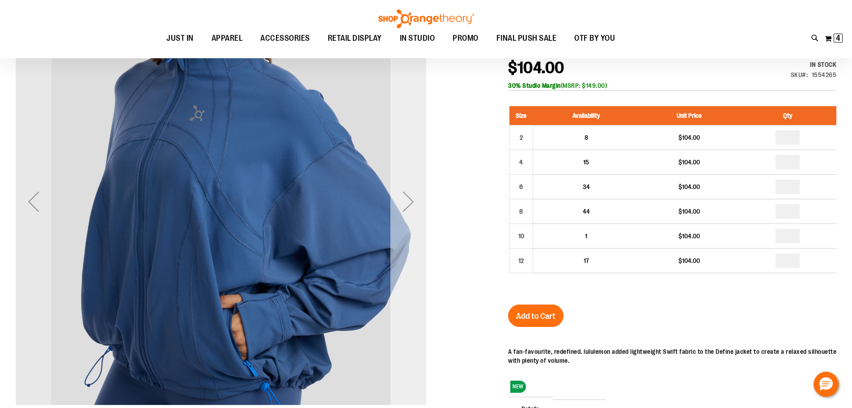
click at [398, 203] on div "Next" at bounding box center [409, 201] width 36 height 36
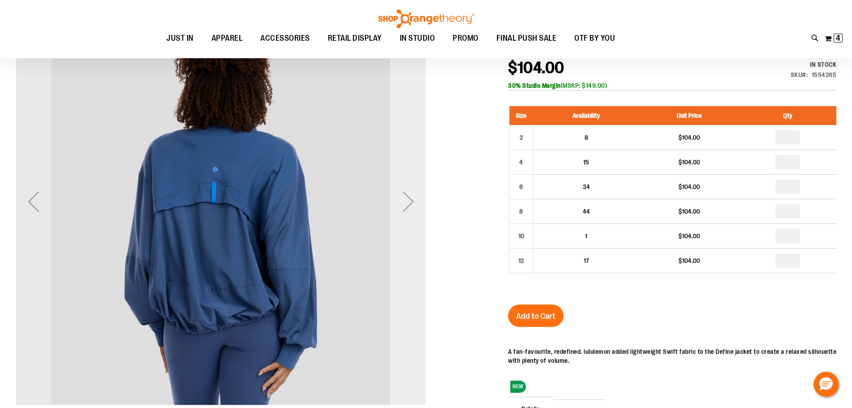
click at [398, 203] on div "Next" at bounding box center [409, 201] width 36 height 36
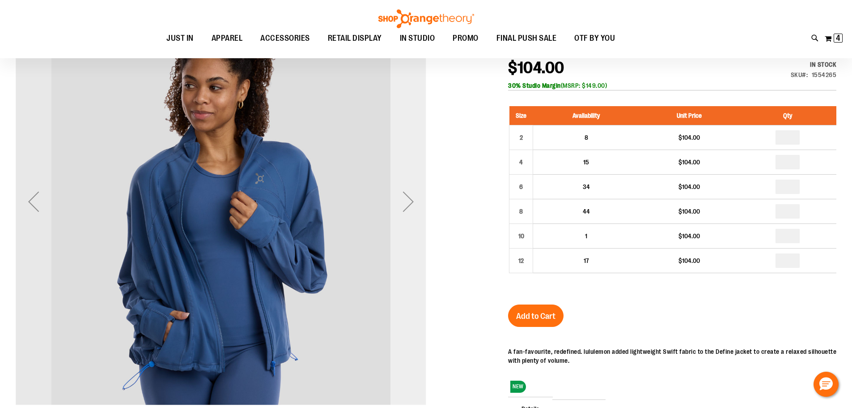
click at [398, 203] on div "Next" at bounding box center [409, 201] width 36 height 36
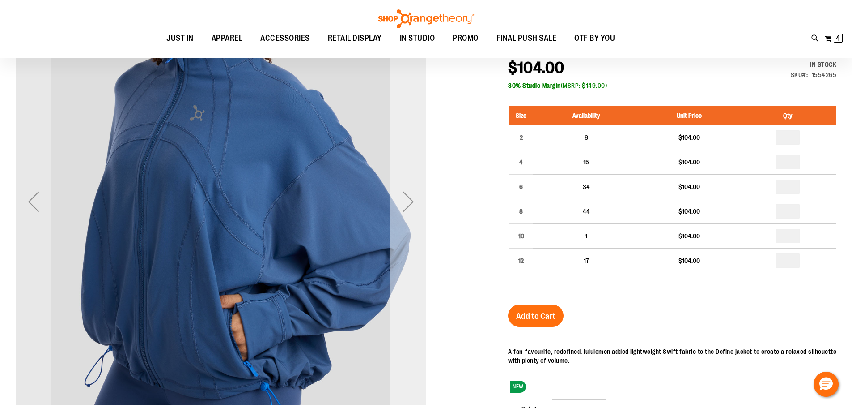
click at [398, 203] on div "Next" at bounding box center [409, 201] width 36 height 36
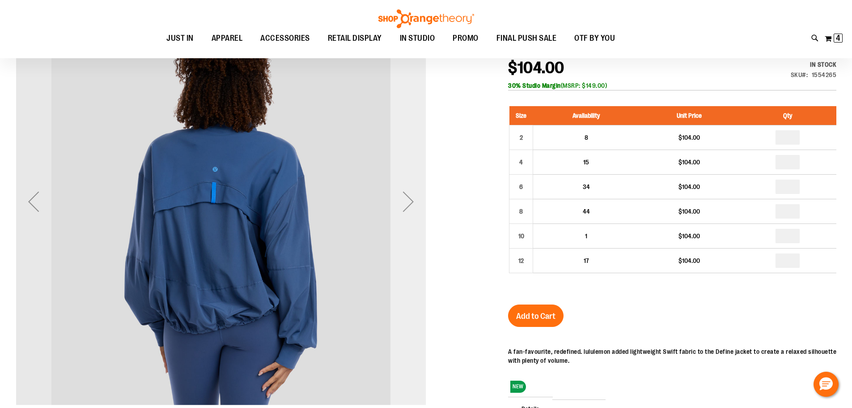
click at [398, 203] on div "Next" at bounding box center [409, 201] width 36 height 36
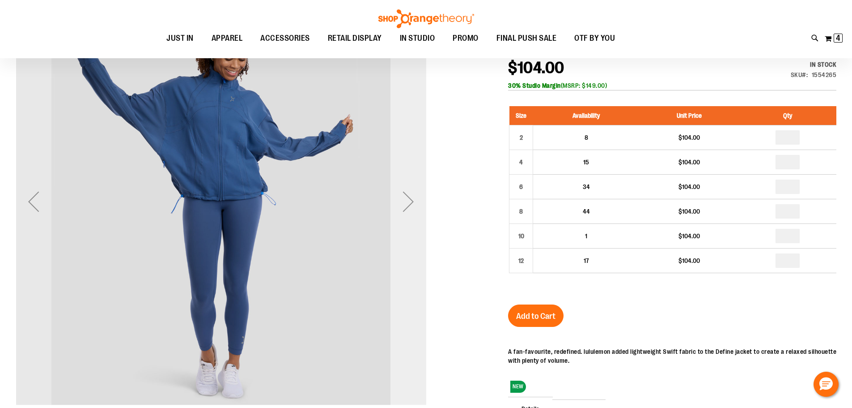
click at [398, 203] on div "Next" at bounding box center [409, 201] width 36 height 36
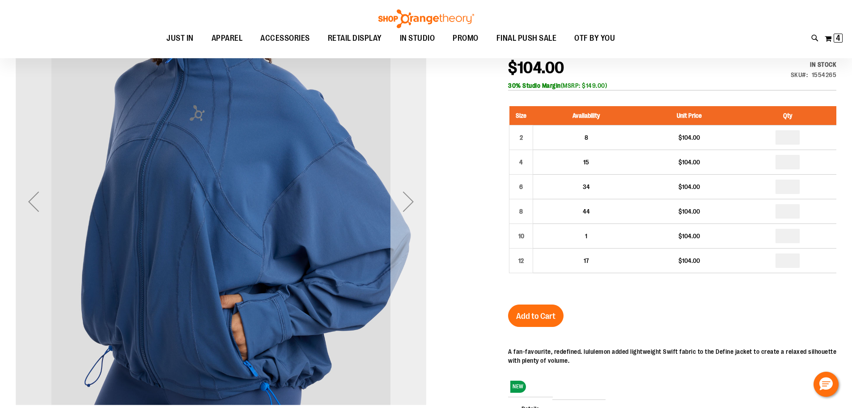
click at [398, 203] on div "Next" at bounding box center [409, 201] width 36 height 36
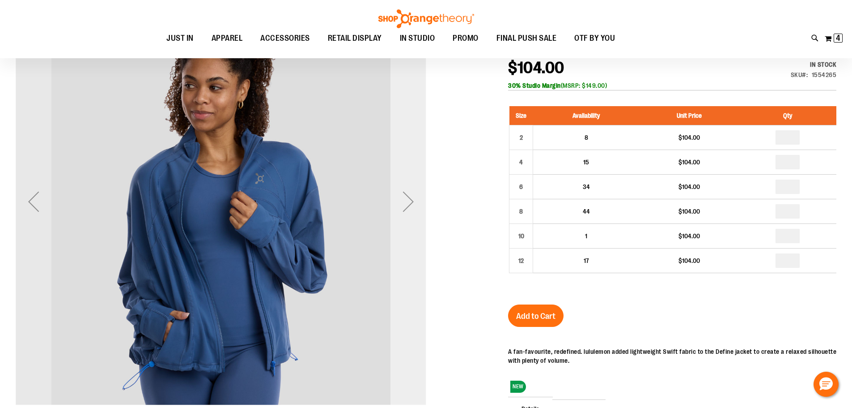
click at [398, 203] on div "Next" at bounding box center [409, 201] width 36 height 36
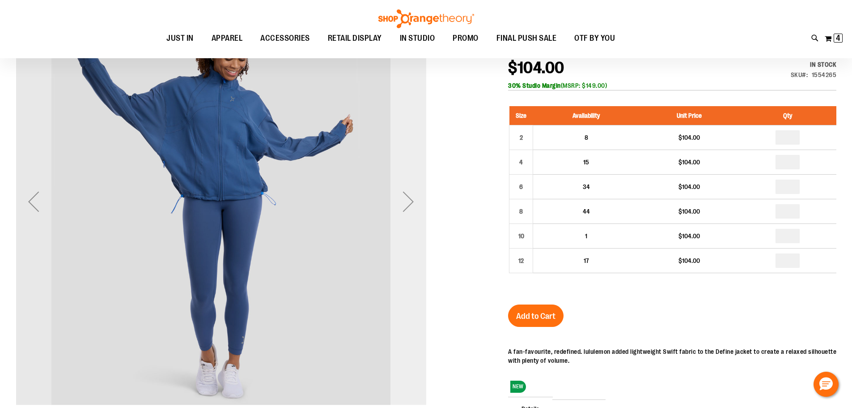
click at [398, 203] on div "Next" at bounding box center [409, 201] width 36 height 36
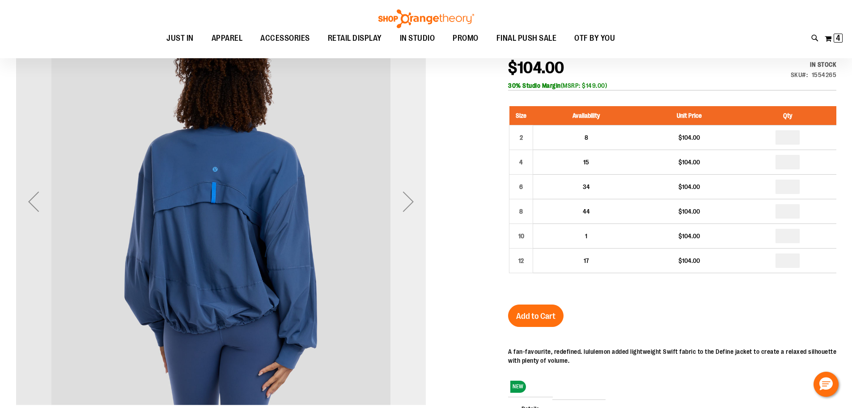
click at [398, 203] on div "Next" at bounding box center [409, 201] width 36 height 36
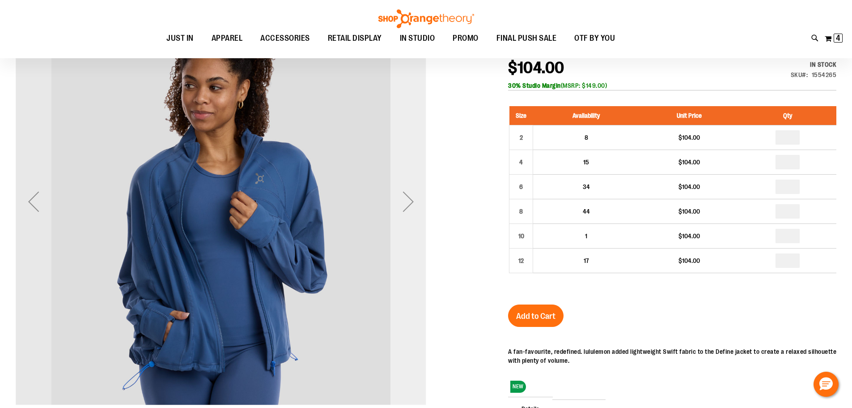
click at [398, 203] on div "Next" at bounding box center [409, 201] width 36 height 36
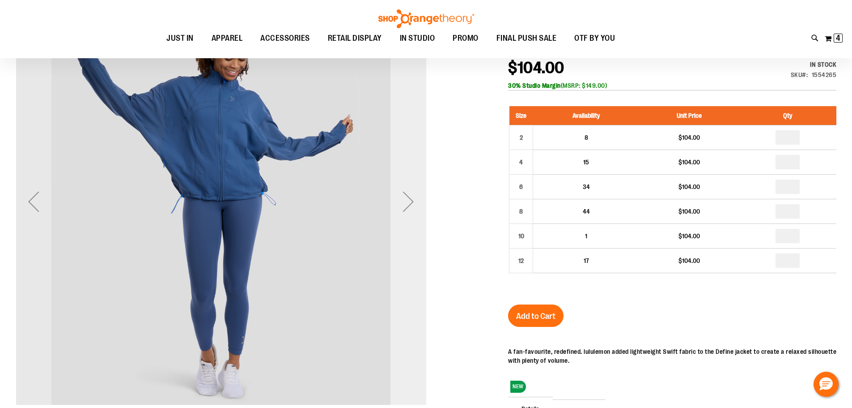
click at [398, 203] on div "Next" at bounding box center [409, 201] width 36 height 36
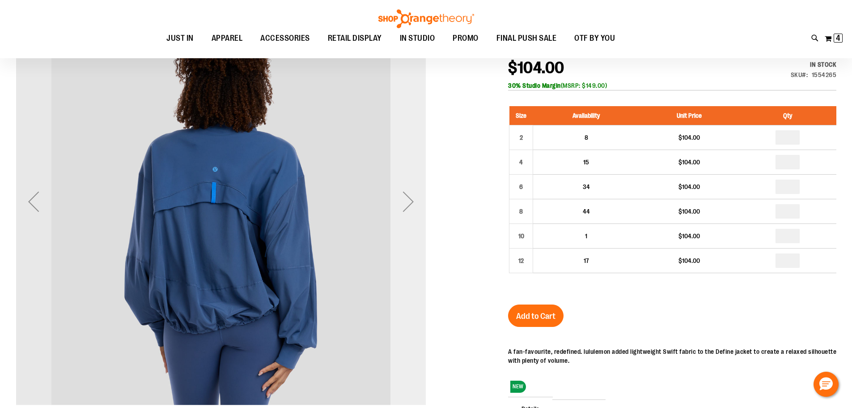
click at [398, 203] on div "Next" at bounding box center [409, 201] width 36 height 36
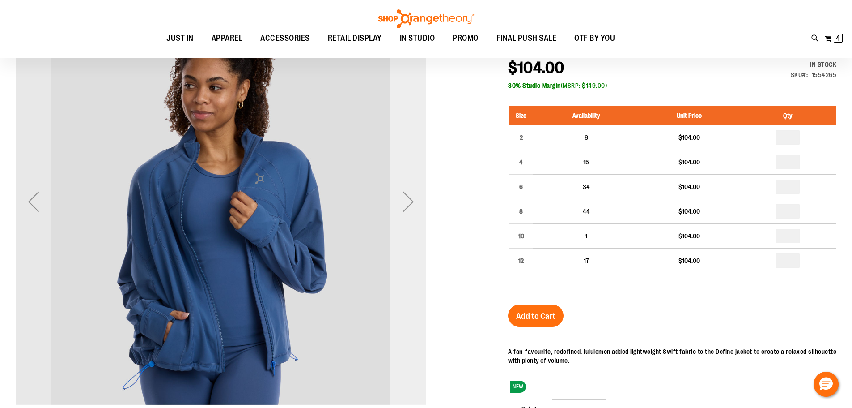
click at [398, 203] on div "Next" at bounding box center [409, 201] width 36 height 36
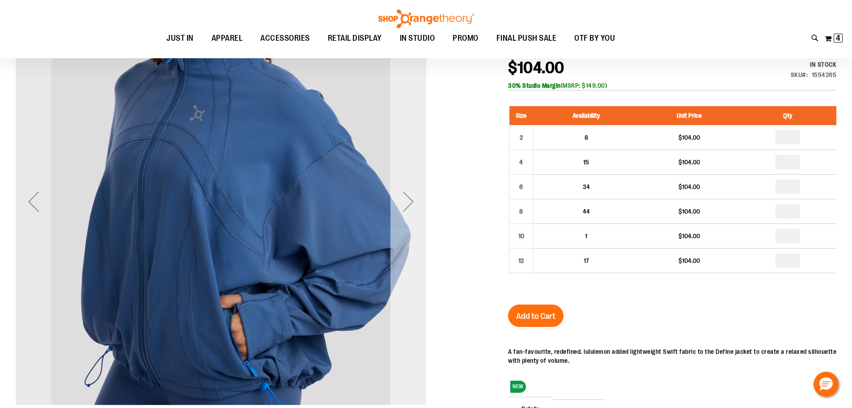
click at [398, 203] on div "Next" at bounding box center [409, 201] width 36 height 36
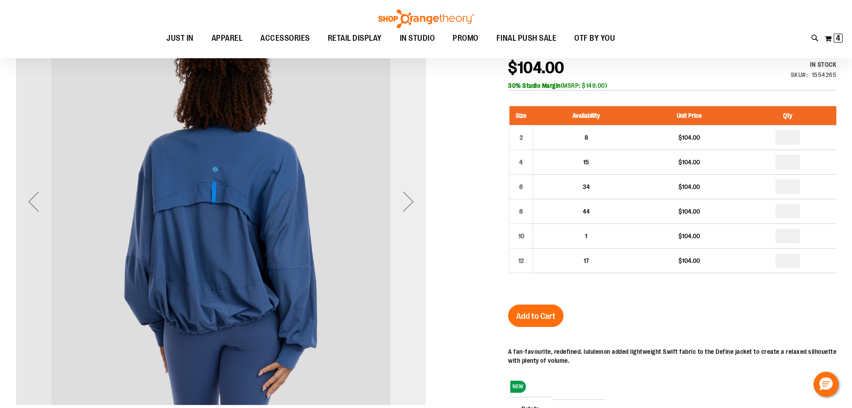
click at [398, 203] on div "Next" at bounding box center [409, 201] width 36 height 36
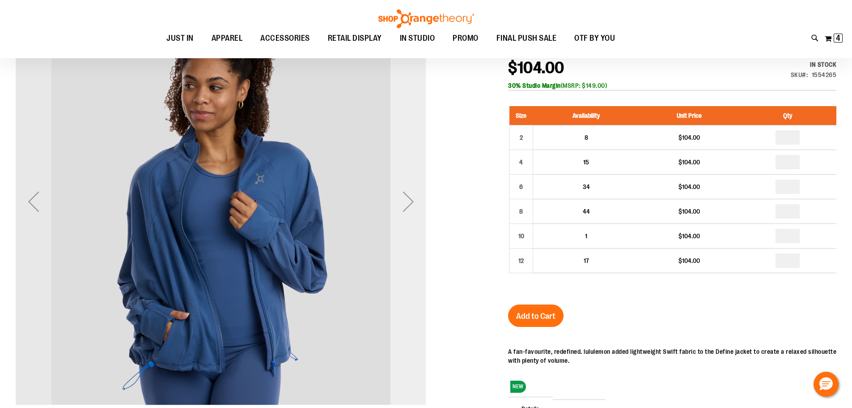
click at [398, 203] on div "Next" at bounding box center [409, 201] width 36 height 36
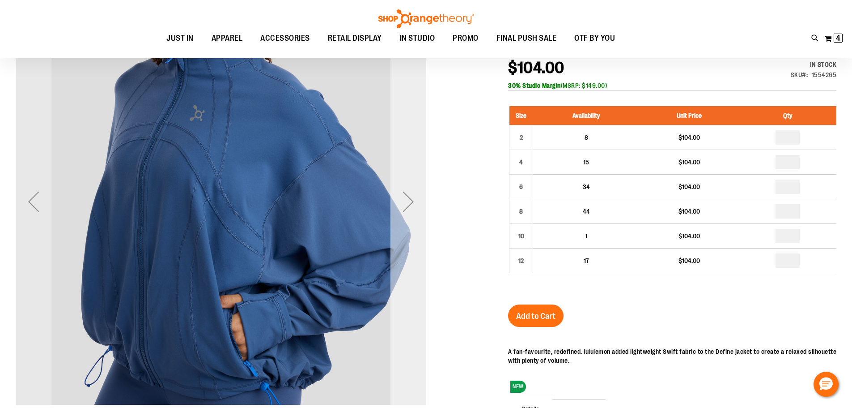
click at [398, 203] on div "Next" at bounding box center [409, 201] width 36 height 36
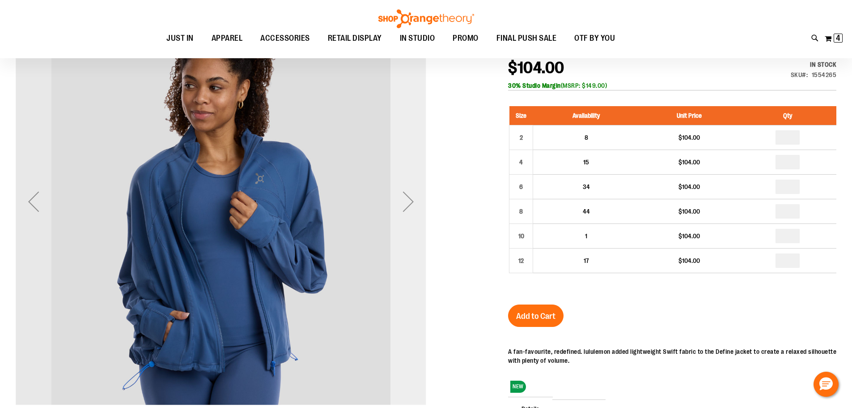
click at [398, 203] on div "Next" at bounding box center [409, 201] width 36 height 36
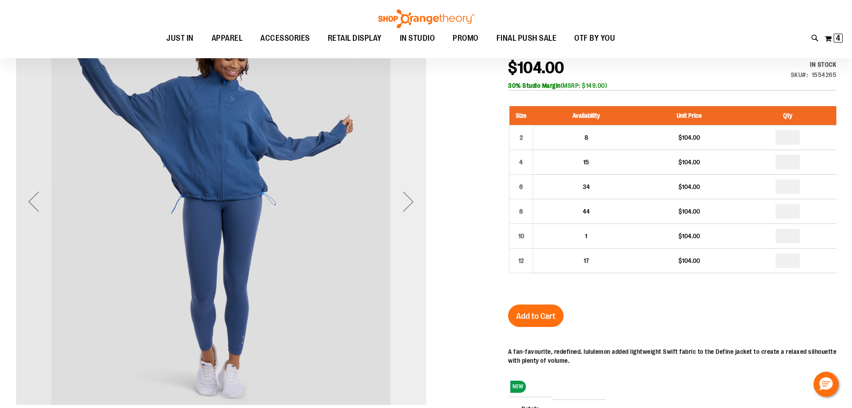
click at [398, 203] on div "Next" at bounding box center [409, 201] width 36 height 36
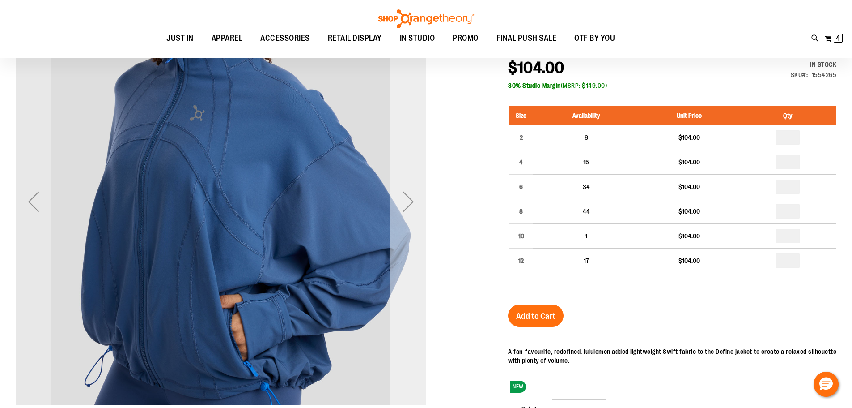
click at [398, 203] on div "Next" at bounding box center [409, 201] width 36 height 36
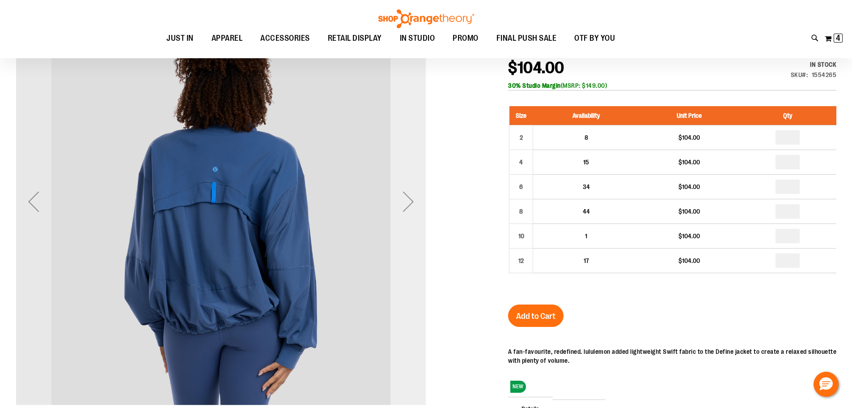
click at [398, 203] on div "Next" at bounding box center [409, 201] width 36 height 36
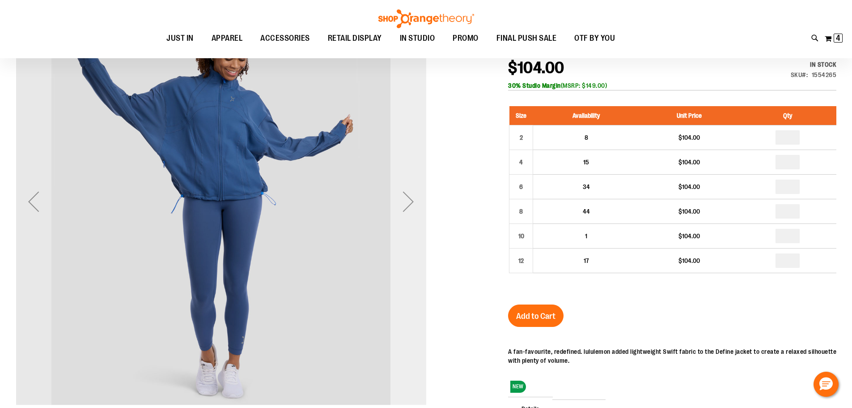
click at [398, 203] on div "Next" at bounding box center [409, 201] width 36 height 36
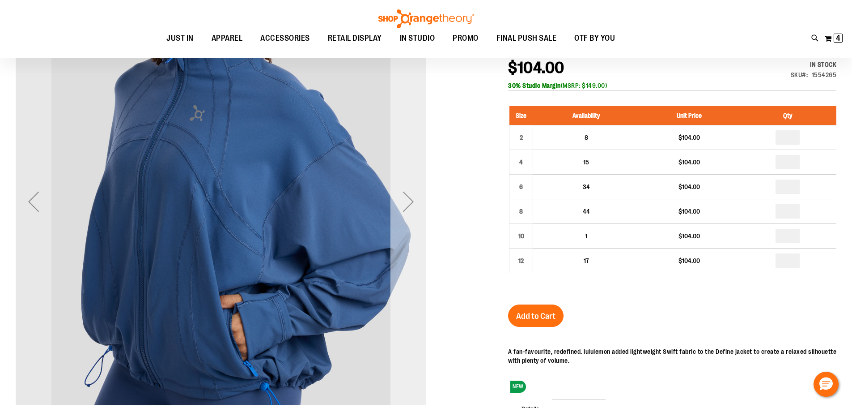
click at [398, 203] on div "Next" at bounding box center [409, 201] width 36 height 36
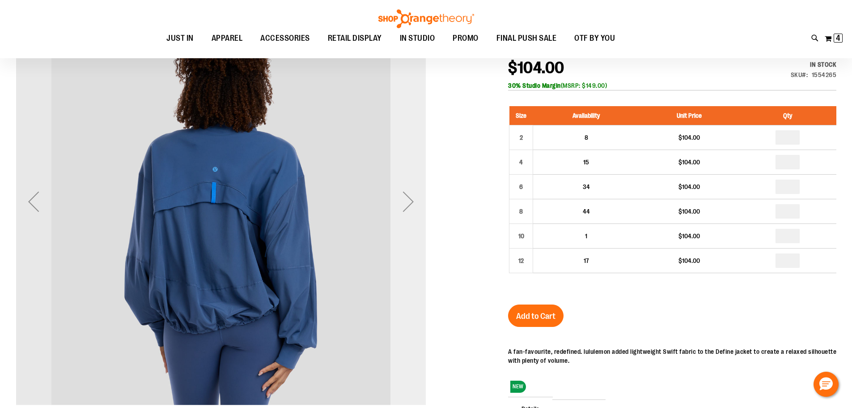
click at [398, 203] on div "Next" at bounding box center [409, 201] width 36 height 36
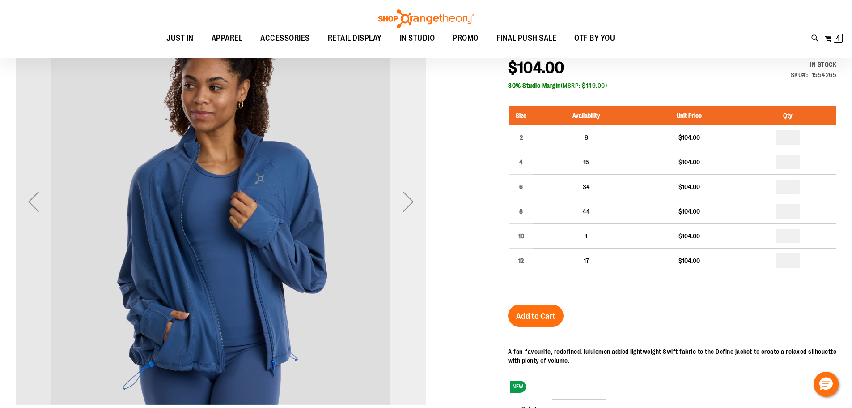
click at [398, 203] on div "Next" at bounding box center [409, 201] width 36 height 36
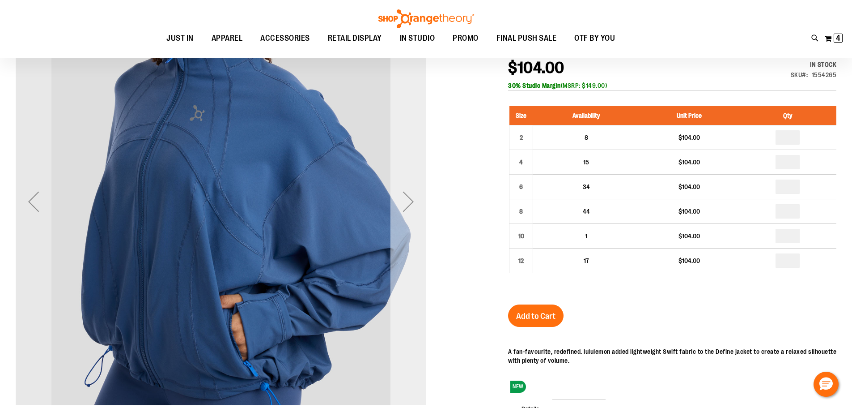
click at [398, 203] on div "Next" at bounding box center [409, 201] width 36 height 36
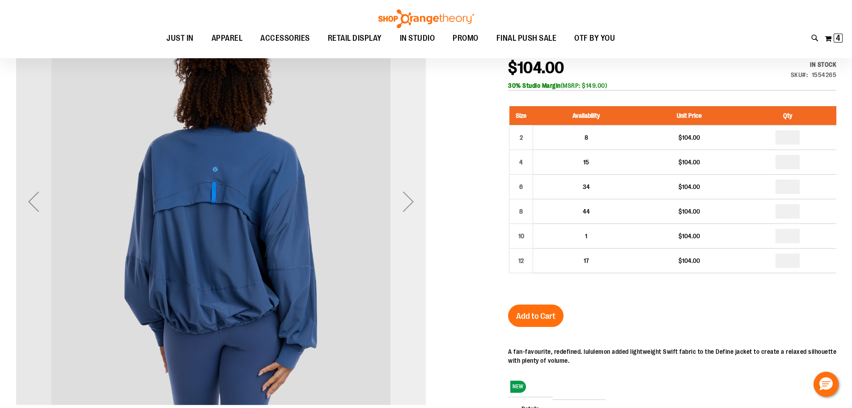
click at [398, 203] on div "Next" at bounding box center [409, 201] width 36 height 36
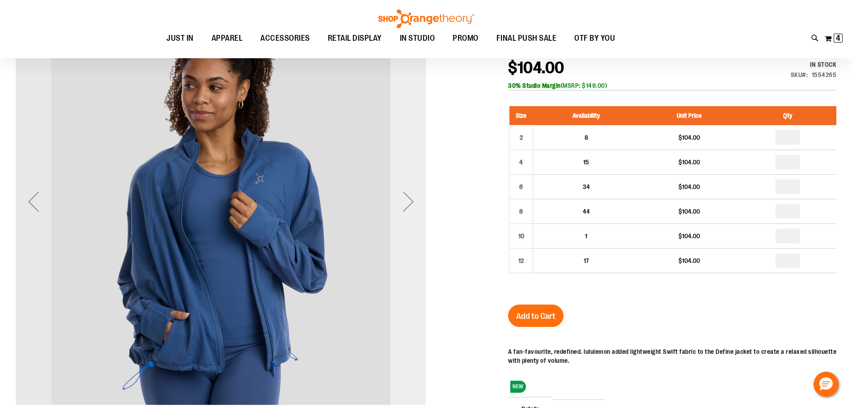
click at [398, 203] on div "Next" at bounding box center [409, 201] width 36 height 36
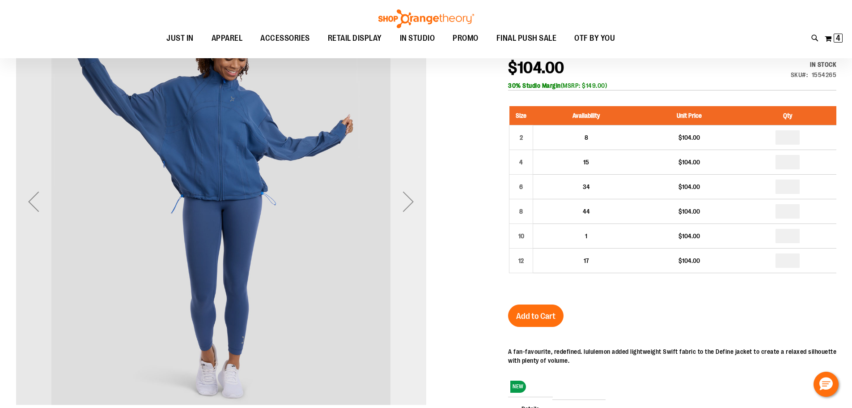
click at [398, 203] on div "Next" at bounding box center [409, 201] width 36 height 36
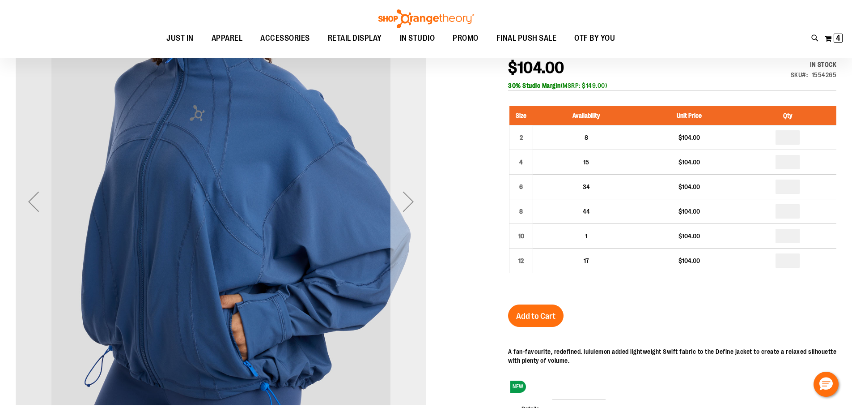
click at [398, 203] on div "Next" at bounding box center [409, 201] width 36 height 36
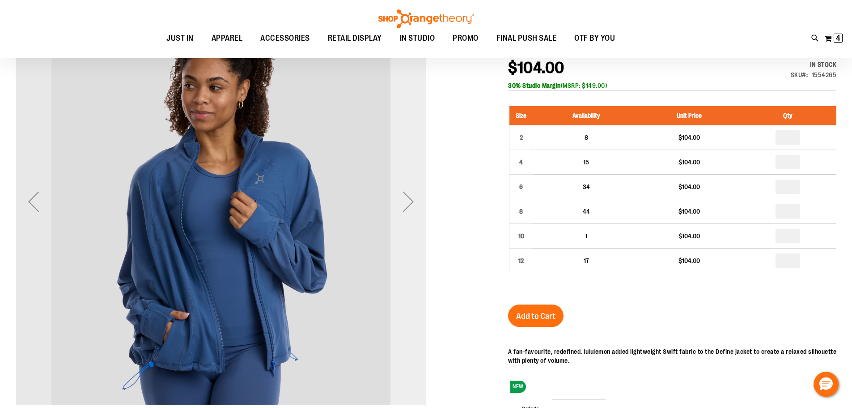
click at [398, 203] on div "Next" at bounding box center [409, 201] width 36 height 36
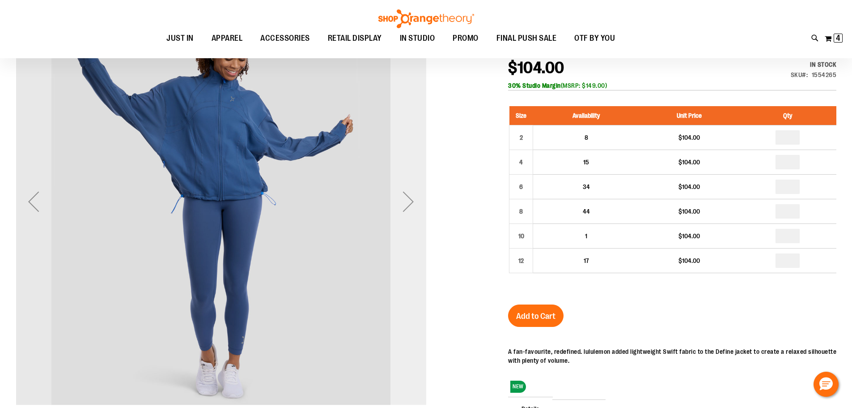
click at [398, 203] on div "Next" at bounding box center [409, 201] width 36 height 36
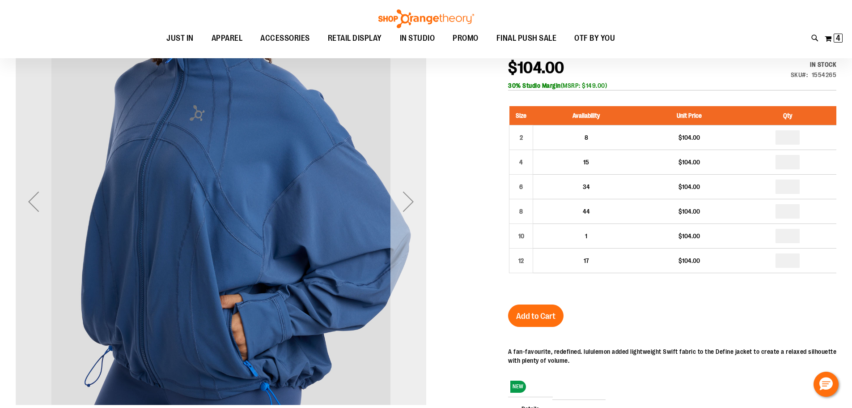
click at [398, 203] on div "Next" at bounding box center [409, 201] width 36 height 36
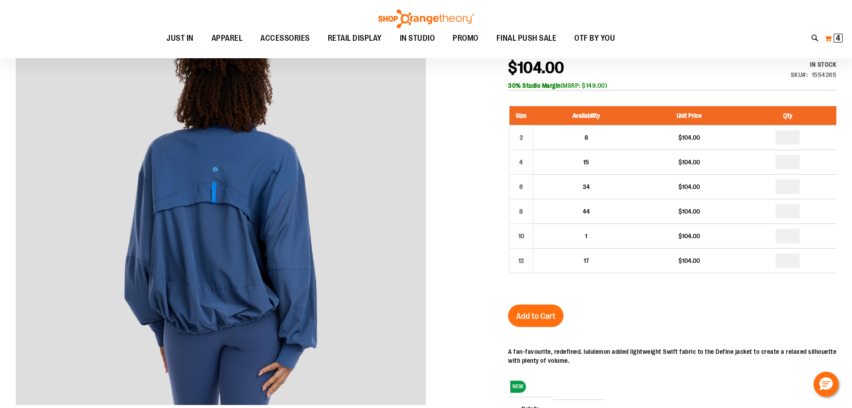
click at [840, 34] on span "4" at bounding box center [838, 38] width 4 height 9
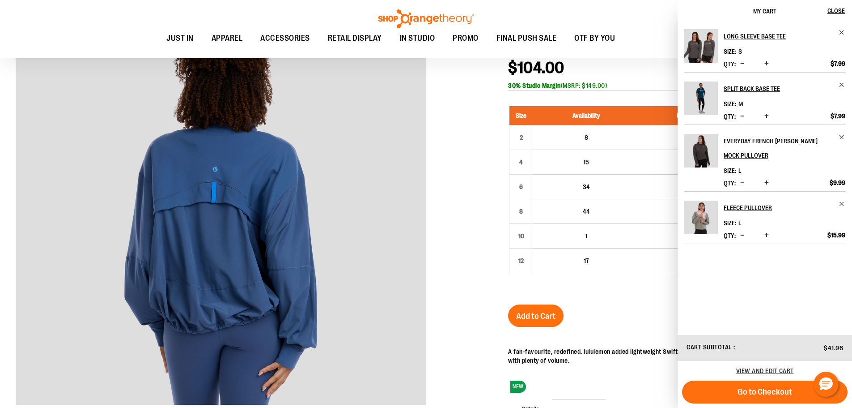
click at [656, 17] on div "Toggle Nav Search Popular Suggestions Advanced Search" at bounding box center [426, 29] width 852 height 58
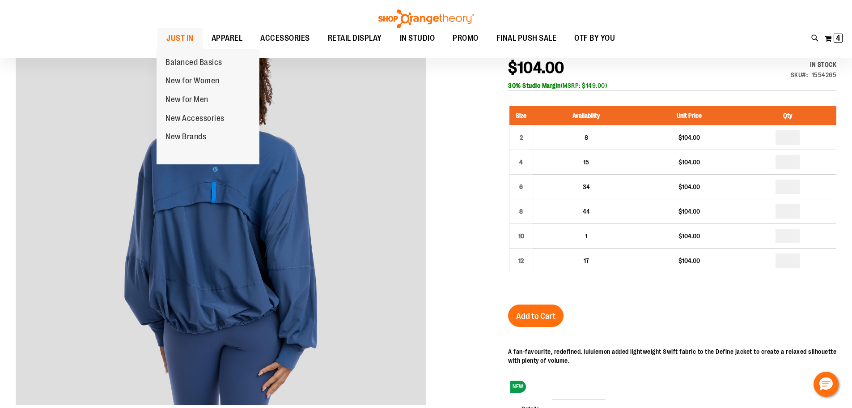
click at [175, 39] on span "JUST IN" at bounding box center [179, 38] width 27 height 20
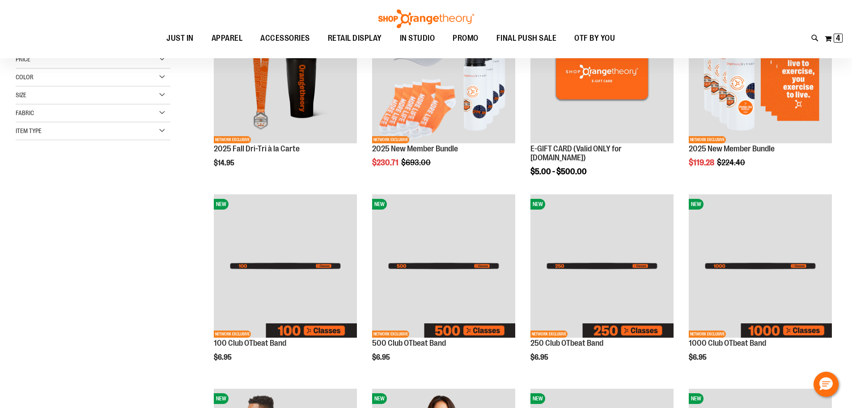
scroll to position [313, 0]
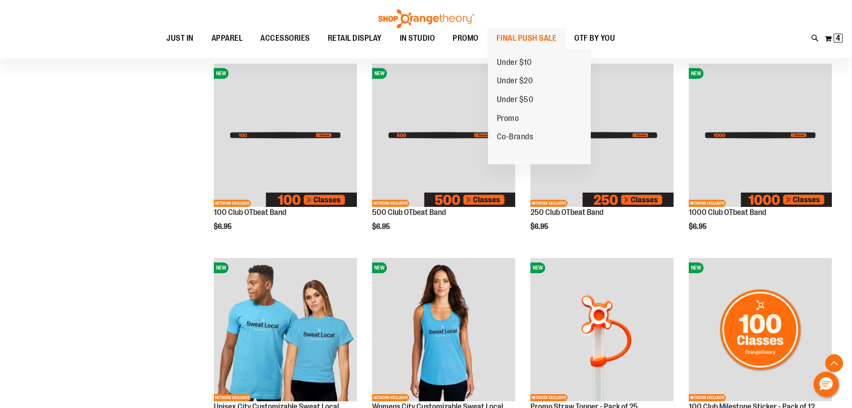
type input "**********"
click at [517, 39] on span "FINAL PUSH SALE" at bounding box center [527, 38] width 60 height 20
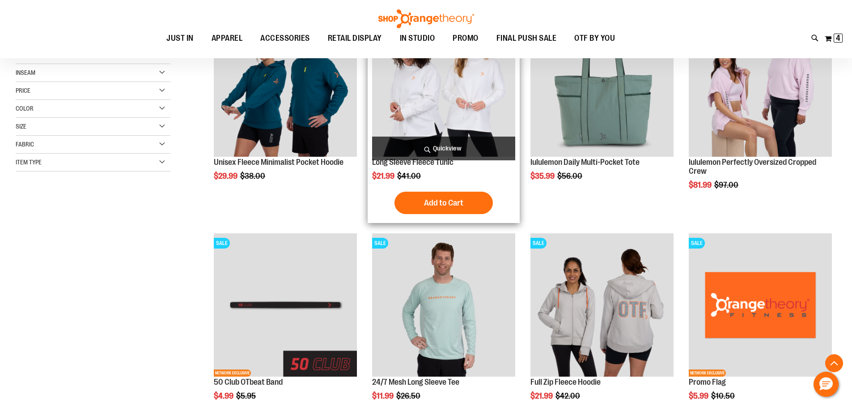
scroll to position [179, 0]
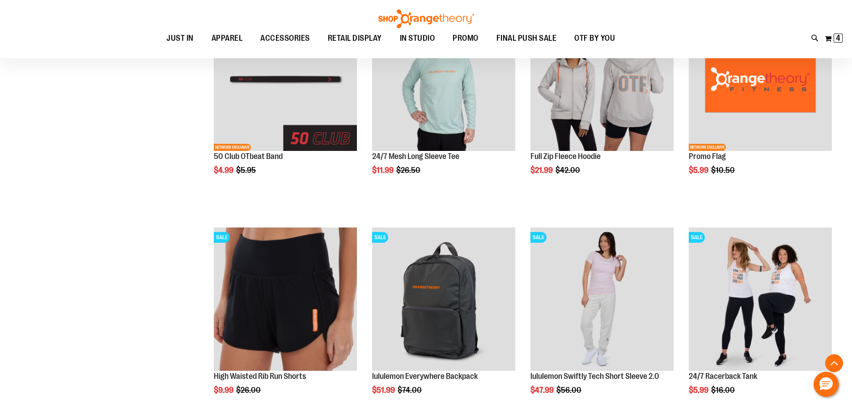
scroll to position [402, 0]
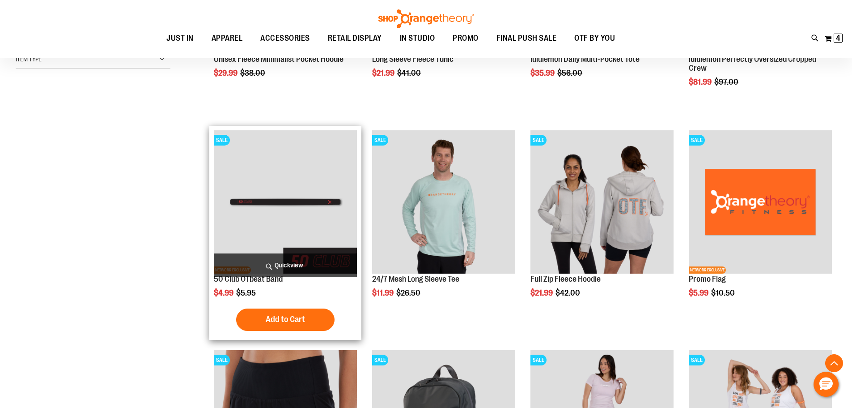
scroll to position [268, 0]
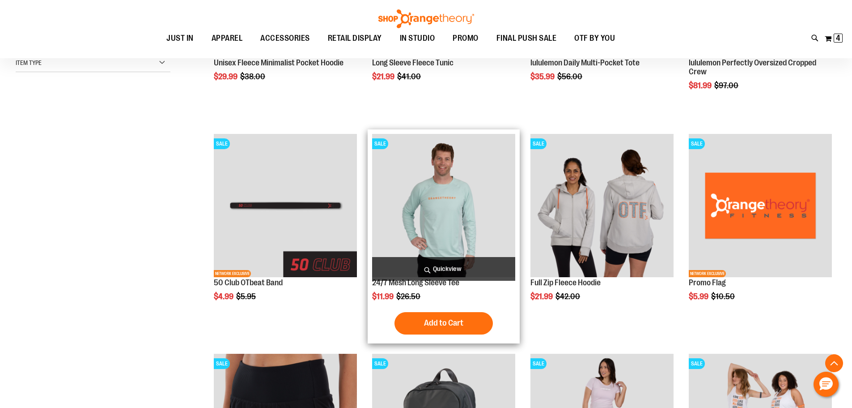
type input "**********"
click at [427, 204] on img "product" at bounding box center [443, 205] width 143 height 143
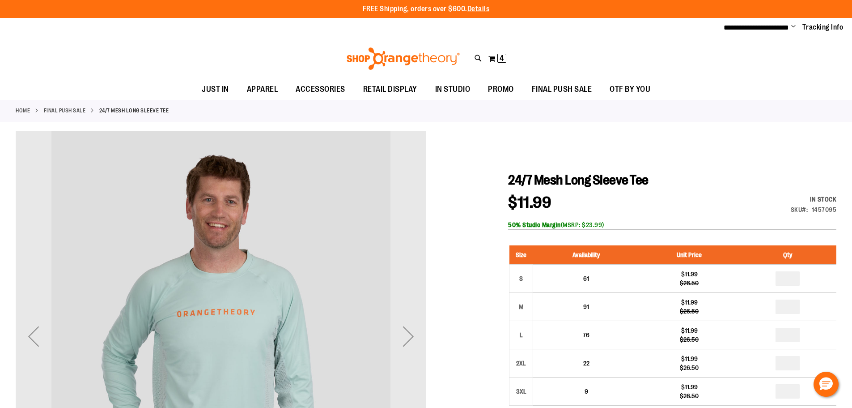
type input "**********"
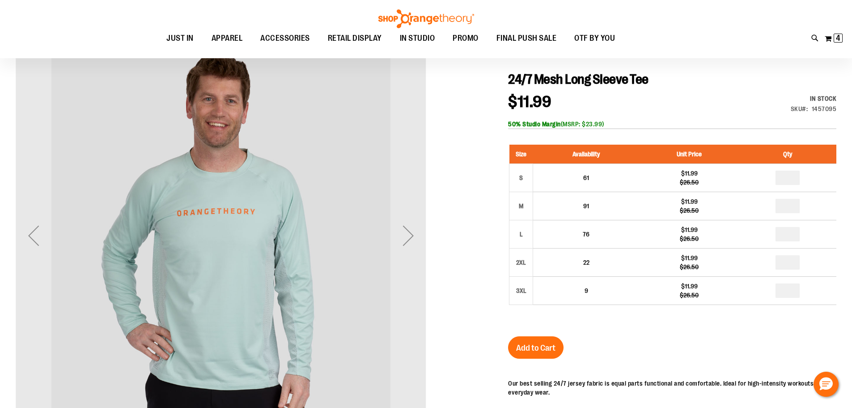
scroll to position [89, 0]
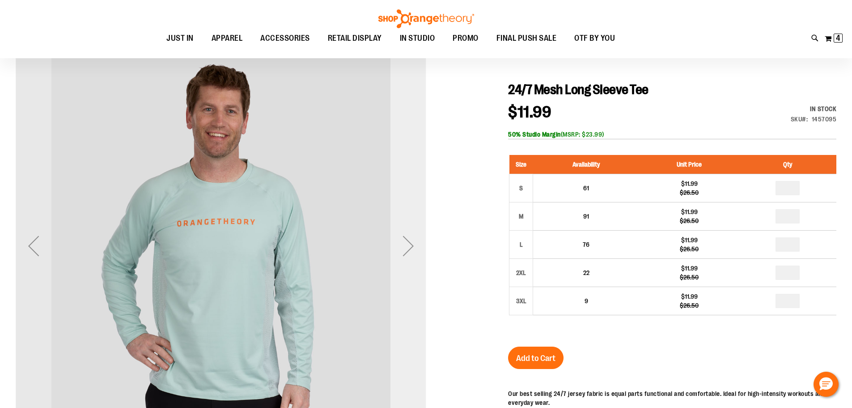
click at [401, 250] on div "Next" at bounding box center [409, 246] width 36 height 36
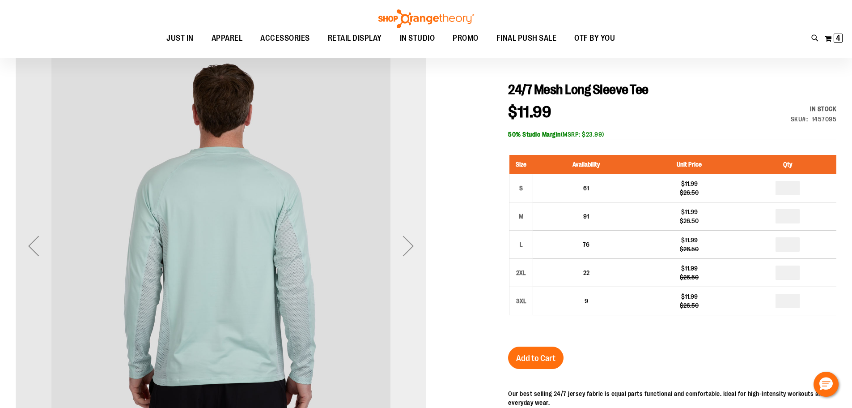
click at [422, 248] on div "Next" at bounding box center [409, 246] width 36 height 36
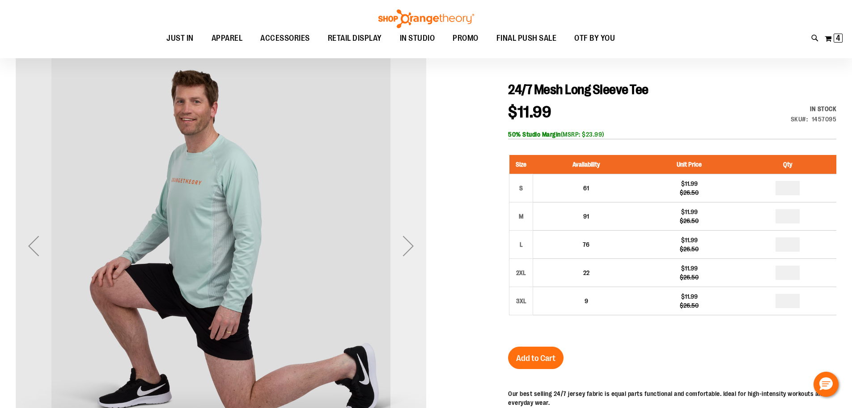
click at [422, 248] on div "Next" at bounding box center [409, 246] width 36 height 36
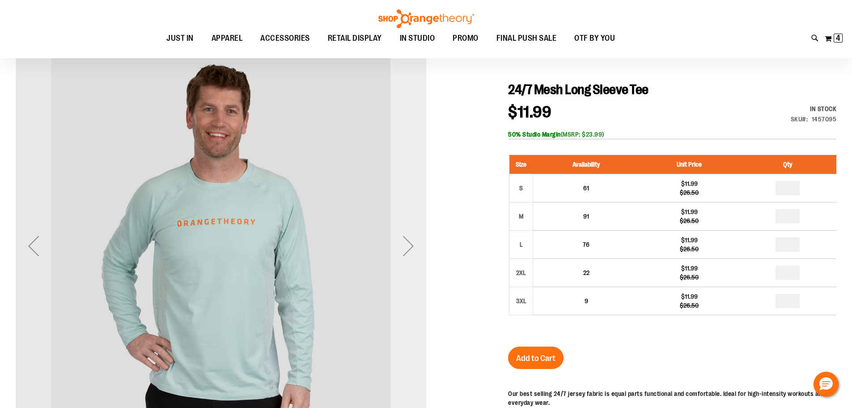
click at [422, 248] on div "Next" at bounding box center [409, 246] width 36 height 36
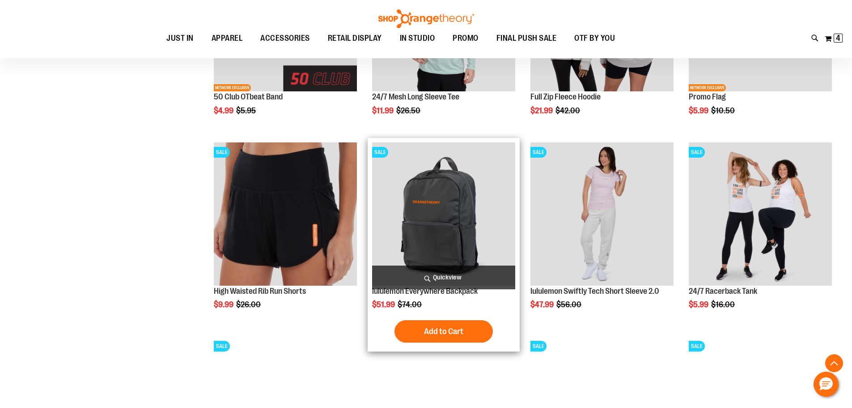
scroll to position [331, 0]
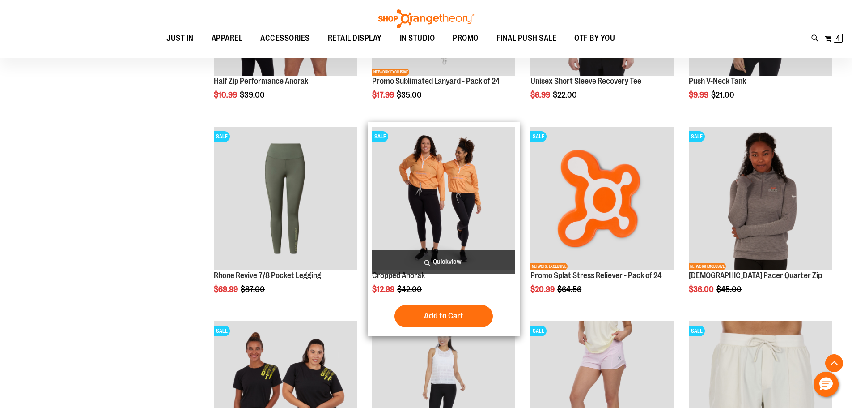
scroll to position [733, 0]
type input "**********"
click at [459, 184] on img "product" at bounding box center [443, 197] width 143 height 143
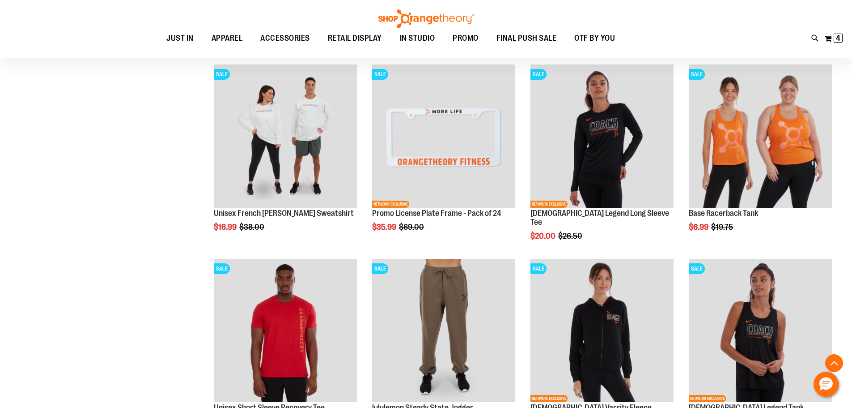
scroll to position [626, 0]
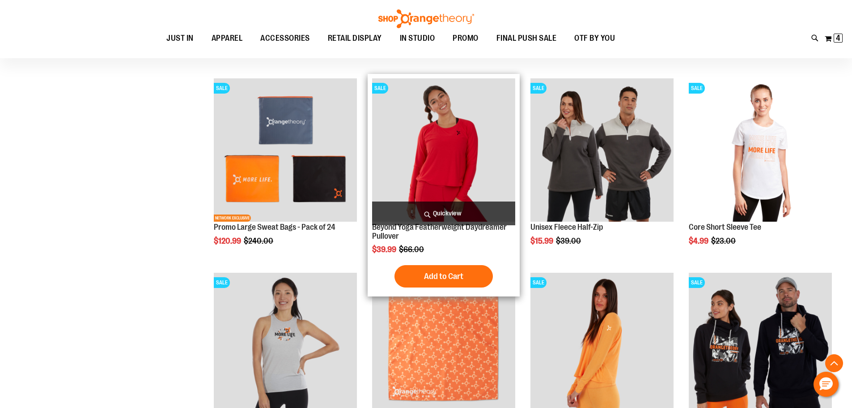
scroll to position [1513, 0]
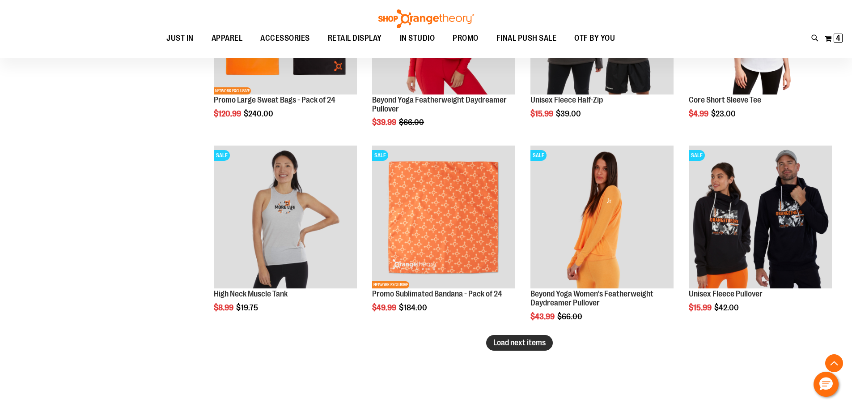
type input "**********"
click at [532, 345] on span "Load next items" at bounding box center [520, 342] width 52 height 9
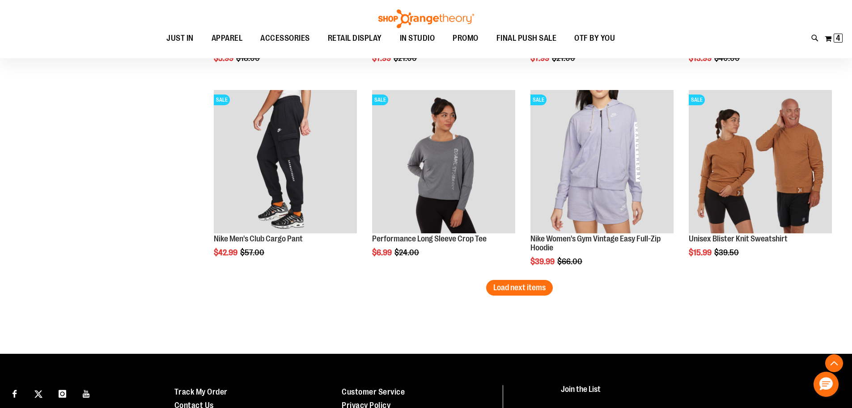
scroll to position [2184, 0]
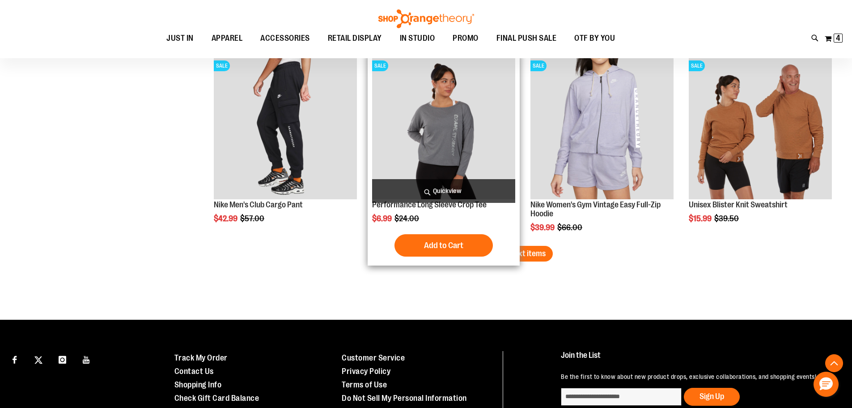
click at [505, 241] on div "Add to Cart In stock" at bounding box center [443, 245] width 143 height 22
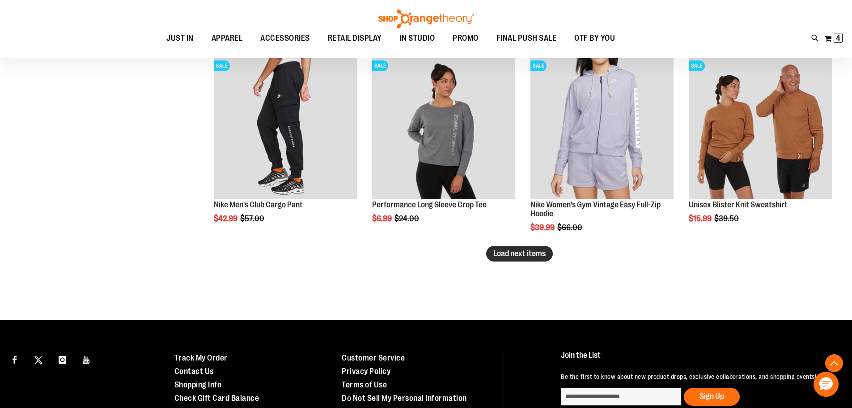
click at [525, 249] on span "Load next items" at bounding box center [520, 253] width 52 height 9
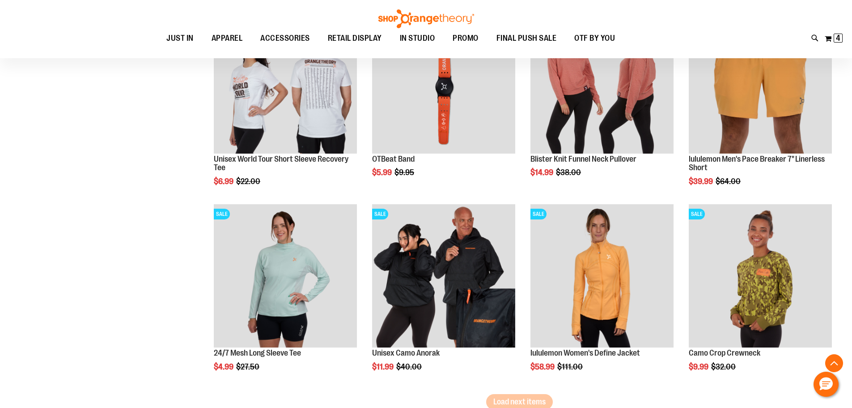
scroll to position [2676, 0]
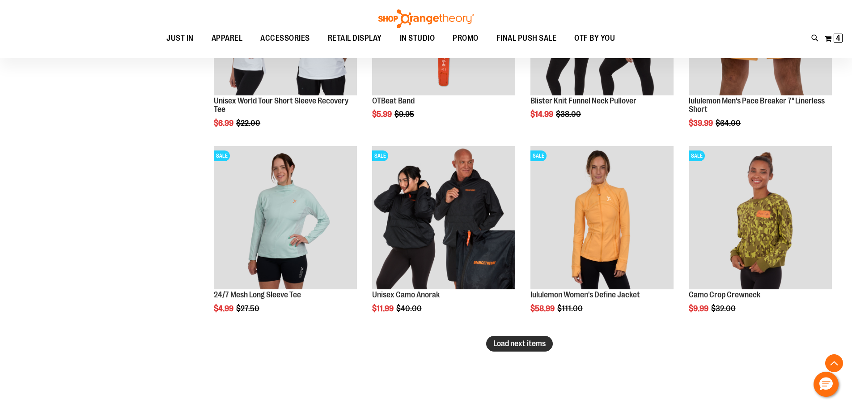
click at [534, 344] on span "Load next items" at bounding box center [520, 343] width 52 height 9
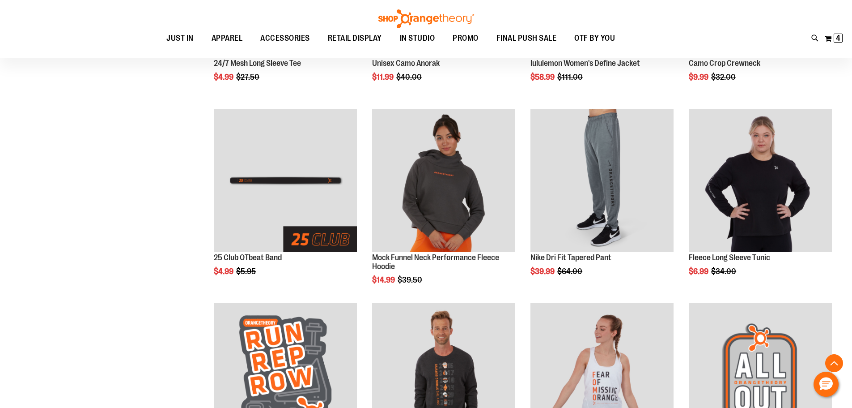
scroll to position [2945, 0]
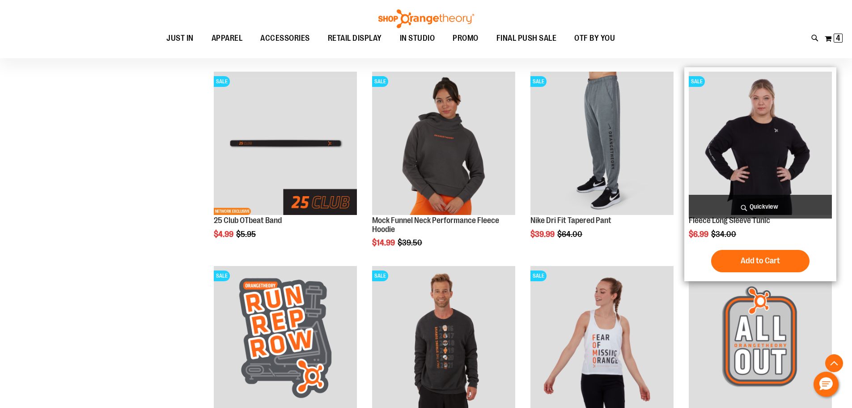
click at [775, 123] on img "product" at bounding box center [760, 143] width 143 height 143
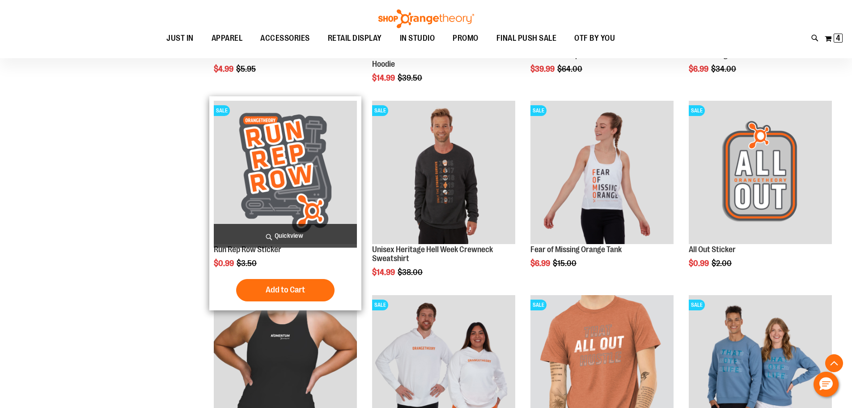
scroll to position [197, 0]
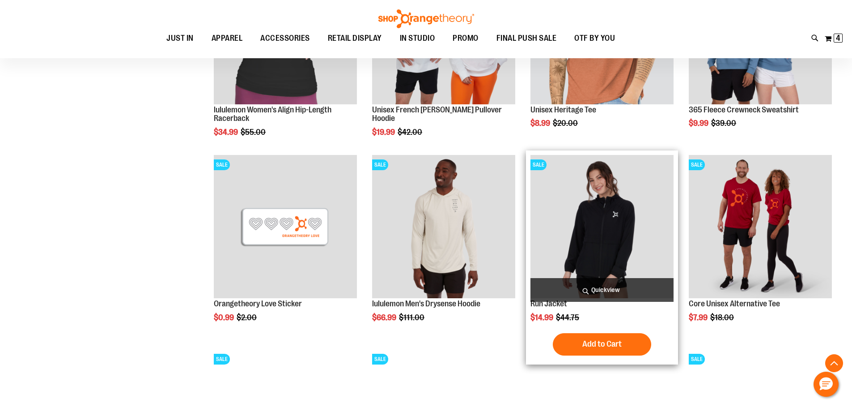
scroll to position [537, 0]
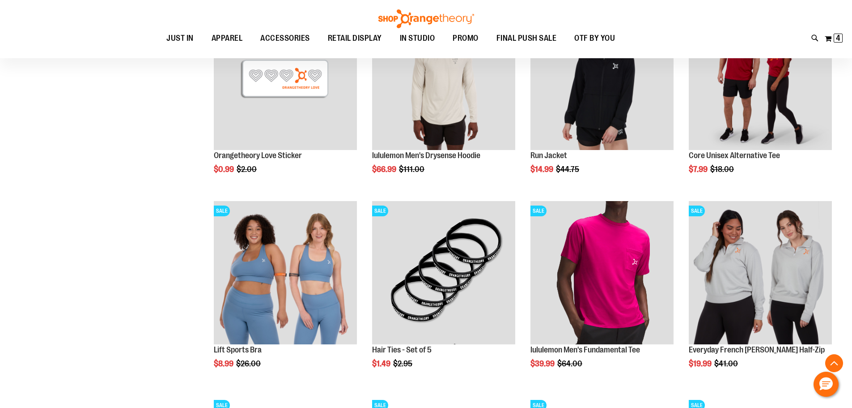
scroll to position [716, 0]
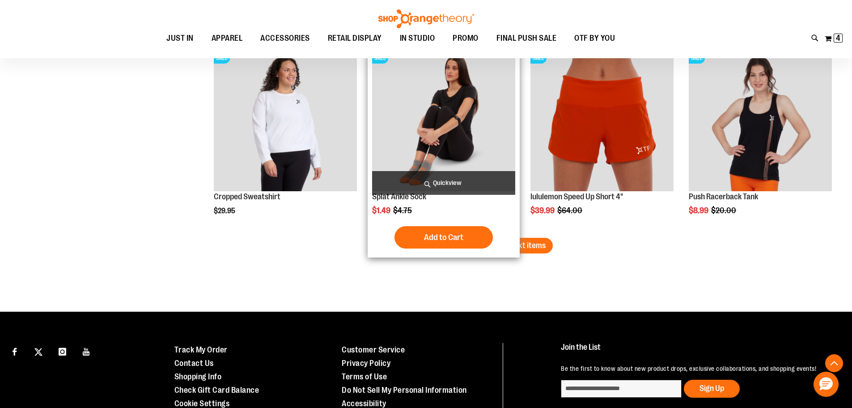
scroll to position [1610, 0]
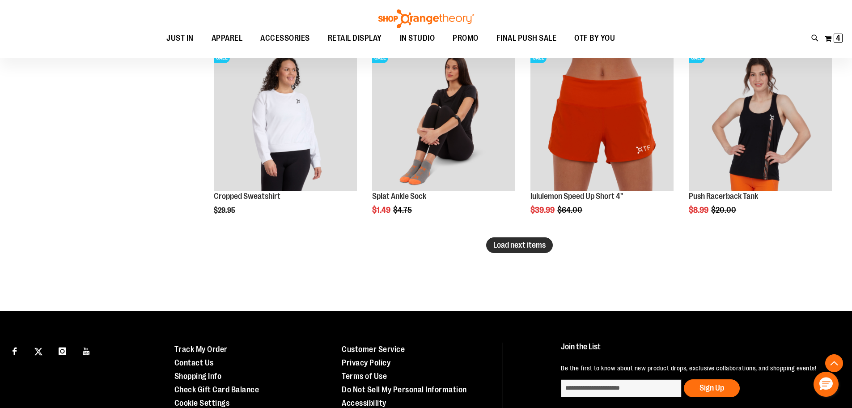
type input "**********"
click at [502, 246] on span "Load next items" at bounding box center [520, 244] width 52 height 9
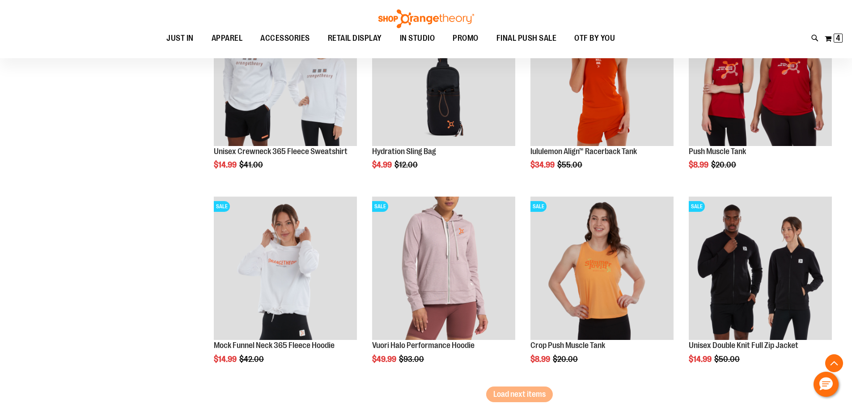
scroll to position [2103, 0]
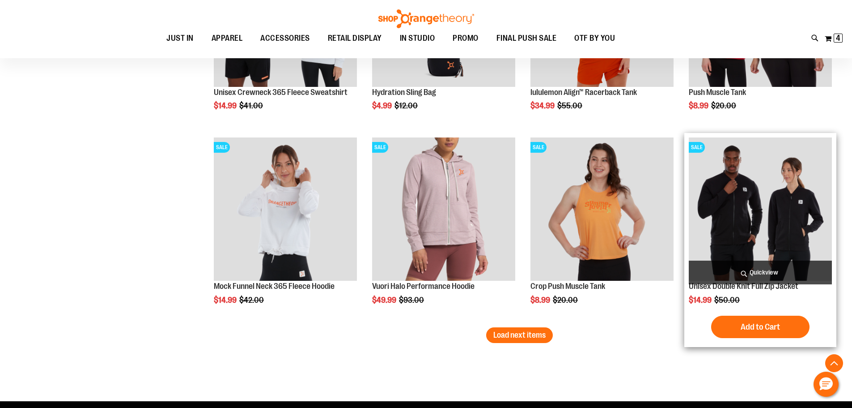
click at [733, 200] on img "product" at bounding box center [760, 208] width 143 height 143
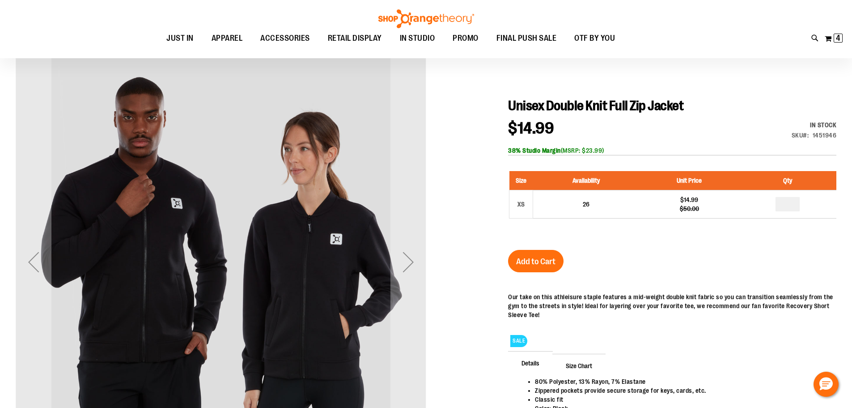
scroll to position [89, 0]
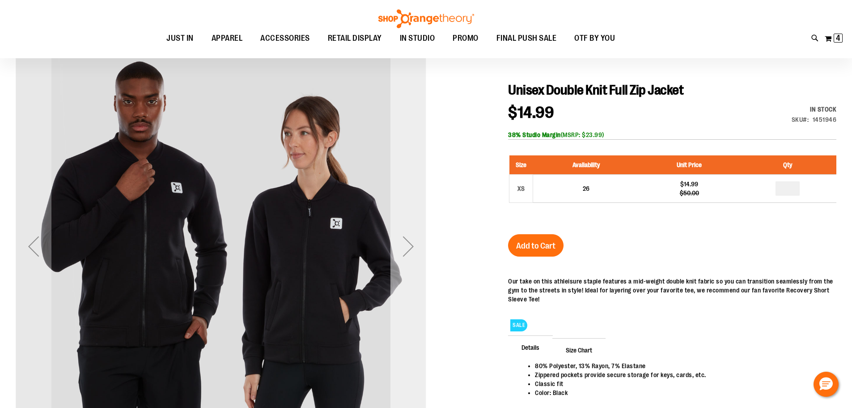
type input "**********"
click at [406, 251] on div "Next" at bounding box center [409, 246] width 36 height 36
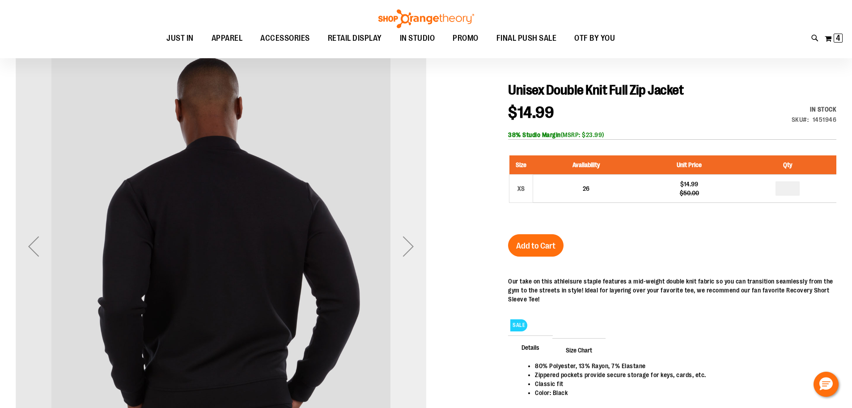
click at [406, 251] on div "Next" at bounding box center [409, 246] width 36 height 36
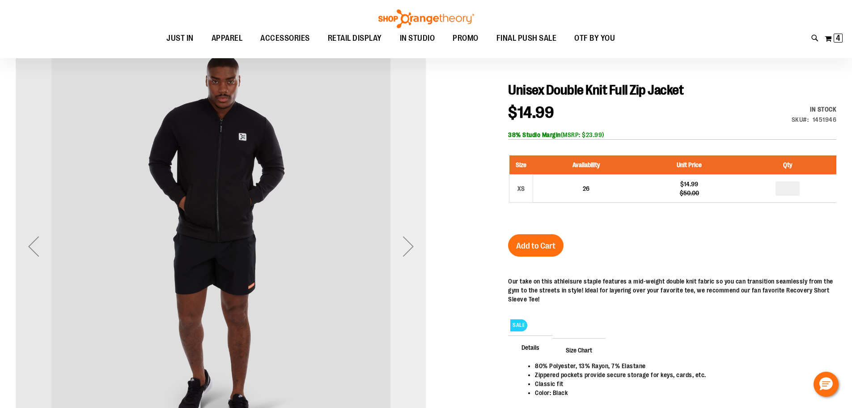
click at [406, 251] on div "Next" at bounding box center [409, 246] width 36 height 36
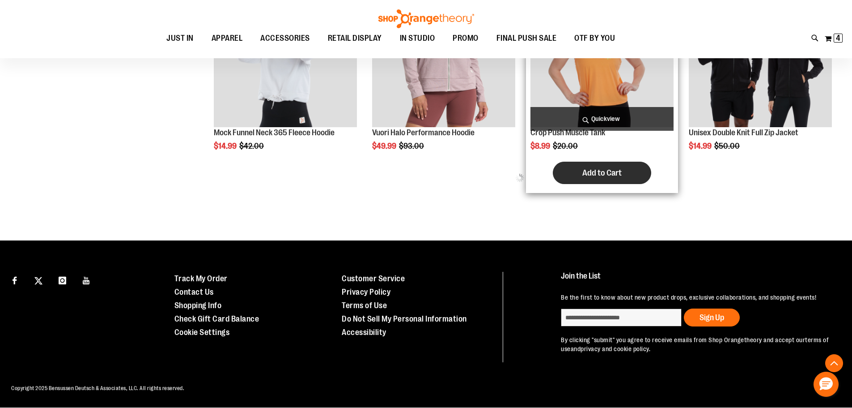
scroll to position [510, 0]
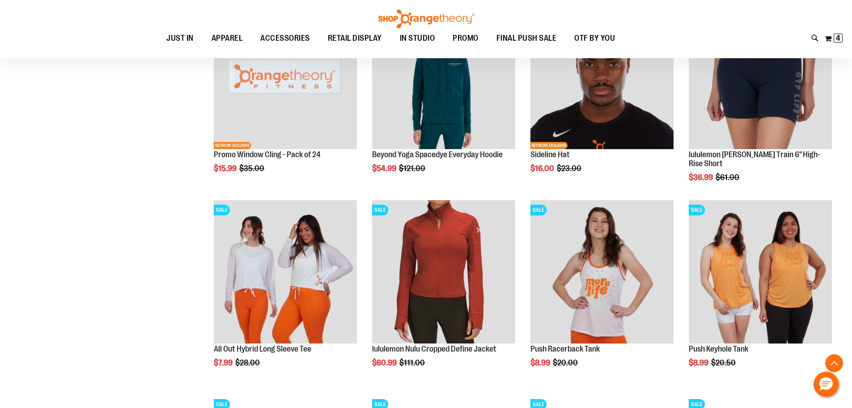
scroll to position [734, 0]
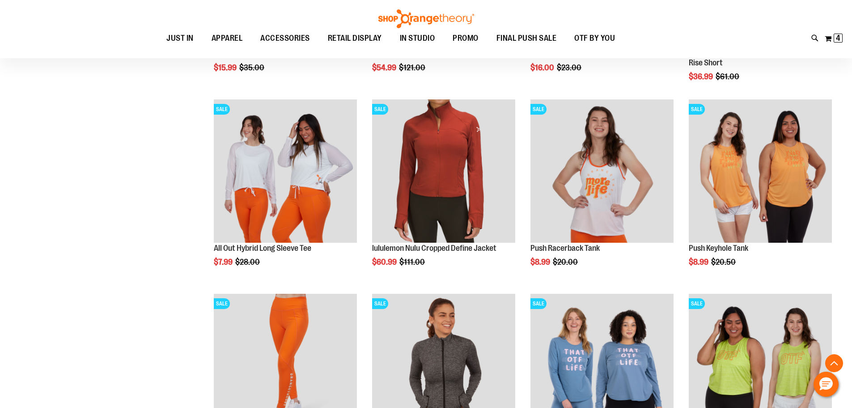
scroll to position [958, 0]
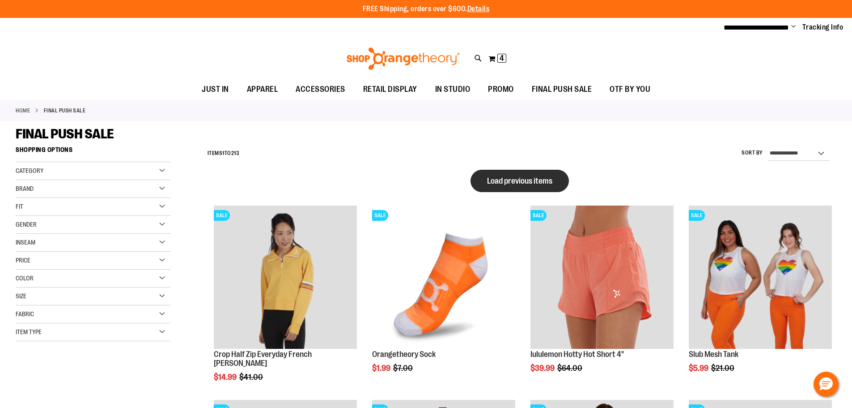
type input "**********"
click at [523, 191] on button "Load previous items" at bounding box center [520, 181] width 98 height 22
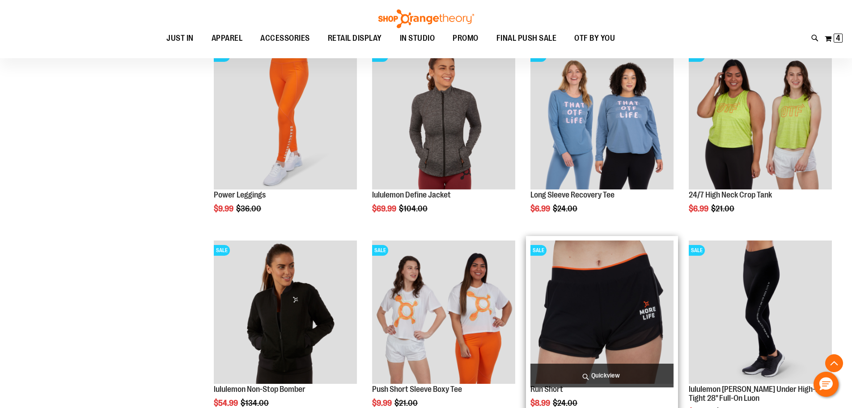
scroll to position [1700, 0]
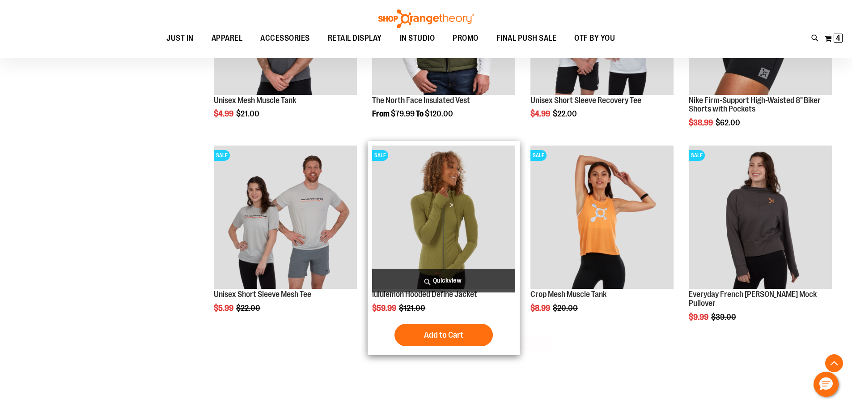
scroll to position [2103, 0]
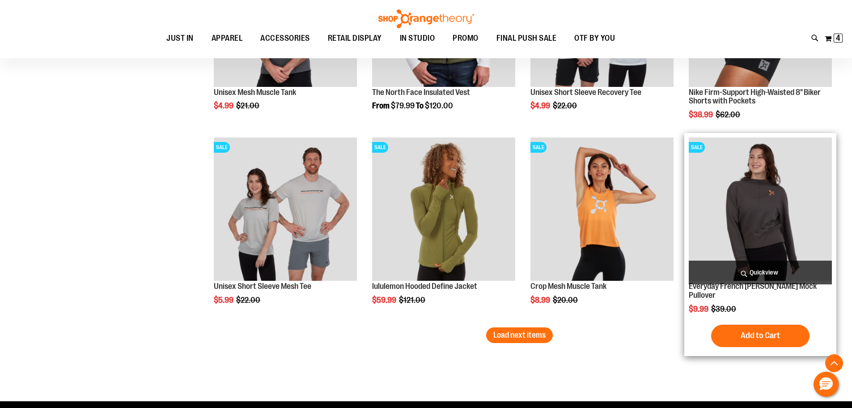
click at [785, 214] on img "product" at bounding box center [760, 208] width 143 height 143
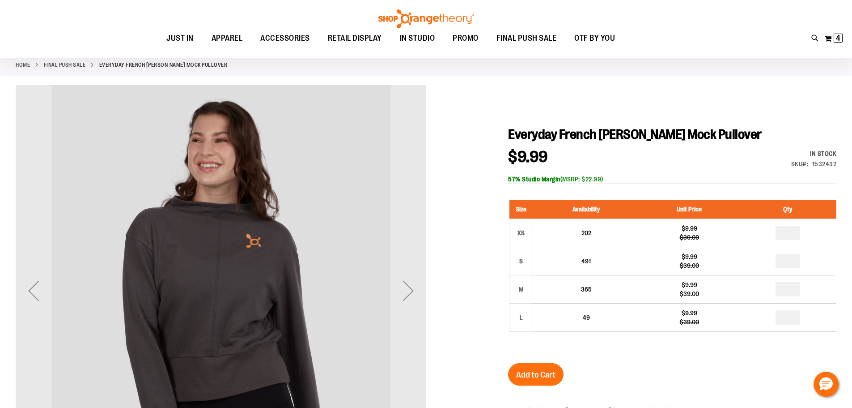
scroll to position [89, 0]
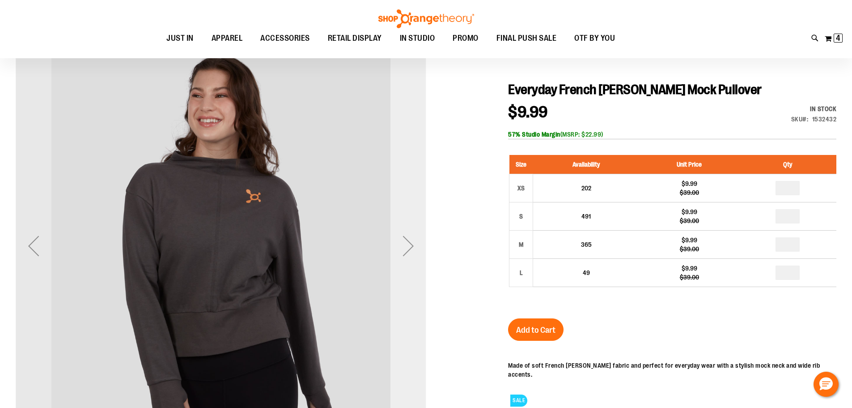
type input "**********"
click at [404, 250] on div "Next" at bounding box center [409, 246] width 36 height 36
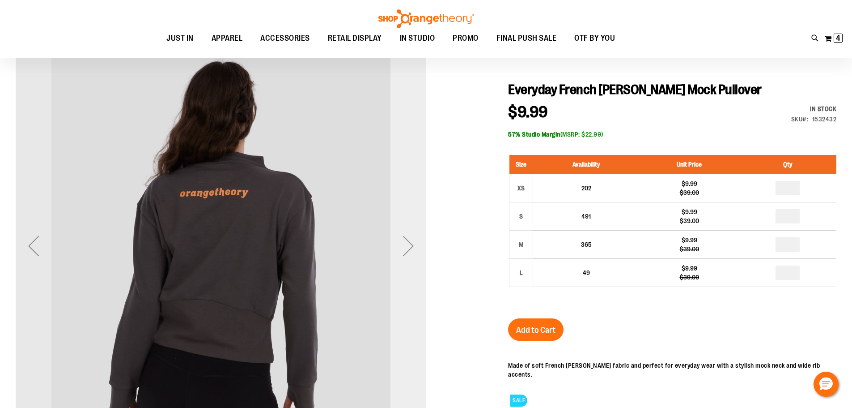
click at [400, 250] on div "Next" at bounding box center [409, 246] width 36 height 36
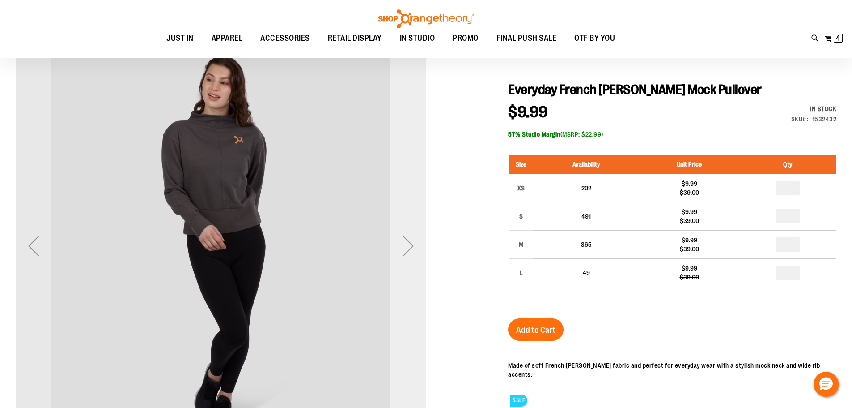
click at [400, 250] on div "Next" at bounding box center [409, 246] width 36 height 36
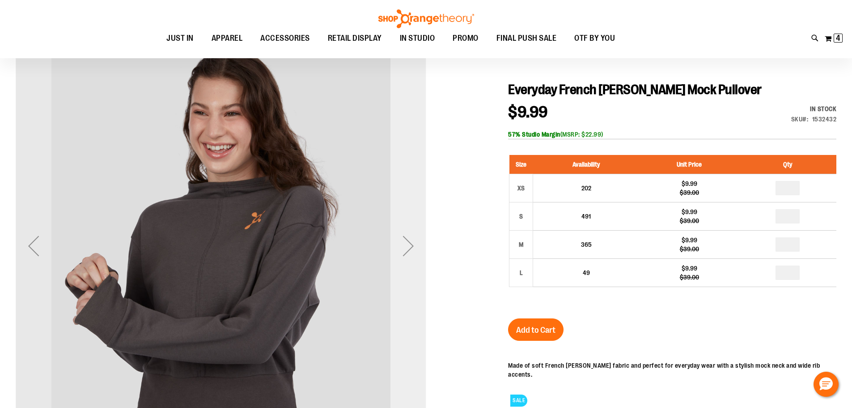
click at [400, 250] on div "Next" at bounding box center [409, 246] width 36 height 36
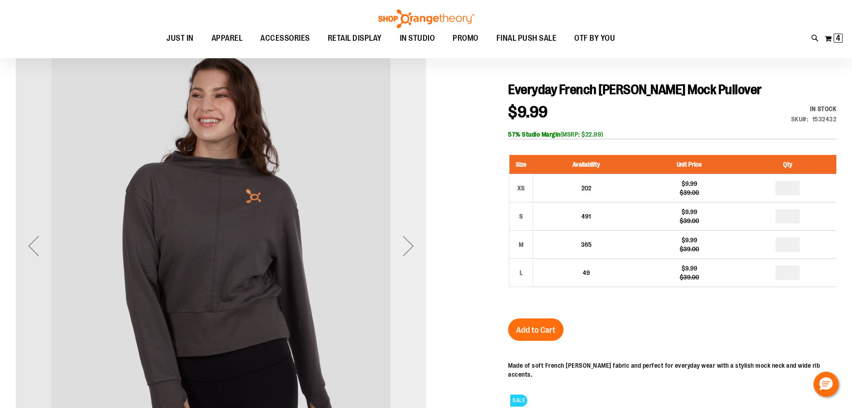
click at [400, 250] on div "Next" at bounding box center [409, 246] width 36 height 36
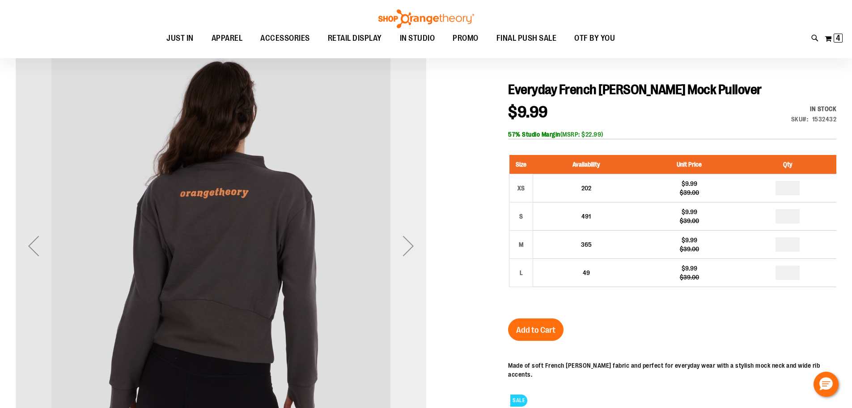
click at [400, 250] on div "Next" at bounding box center [409, 246] width 36 height 36
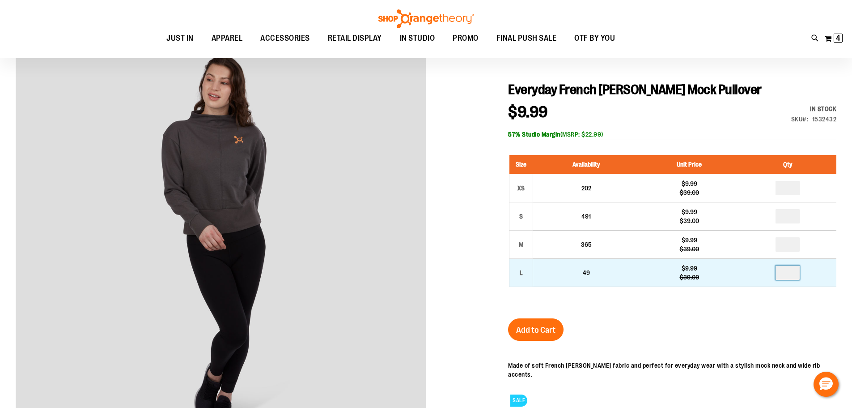
click at [790, 273] on input "number" at bounding box center [788, 272] width 24 height 14
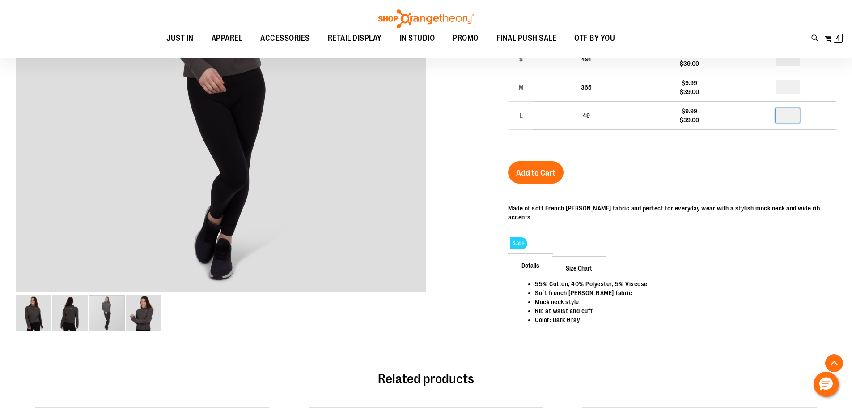
scroll to position [268, 0]
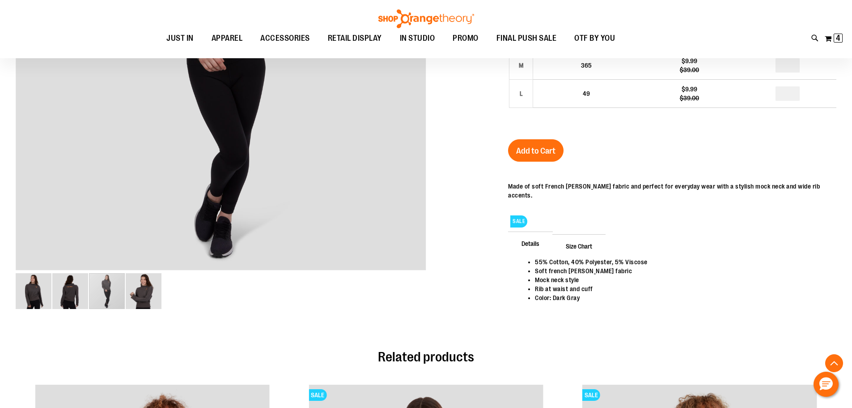
type input "*"
click at [581, 238] on span "Size Chart" at bounding box center [579, 245] width 53 height 23
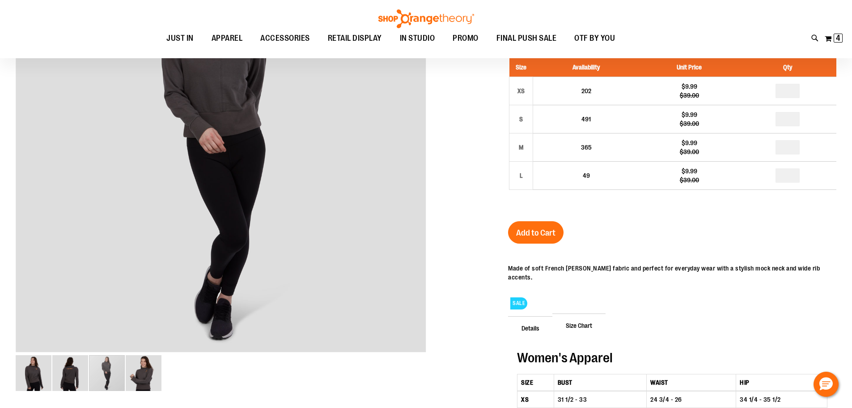
scroll to position [45, 0]
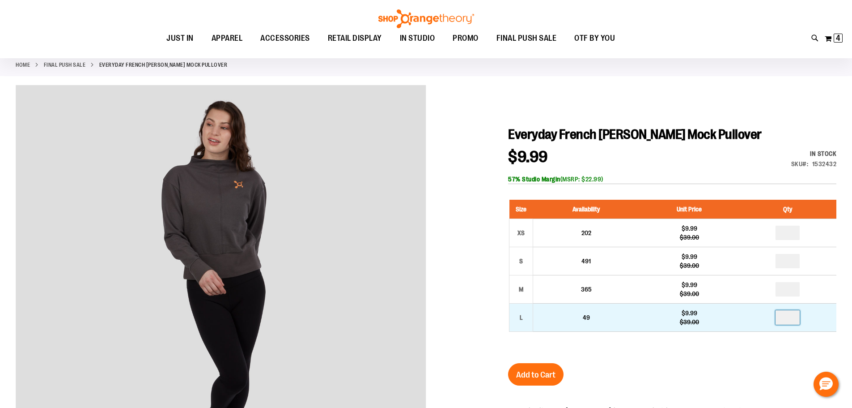
click at [792, 318] on input "number" at bounding box center [788, 317] width 24 height 14
type input "*"
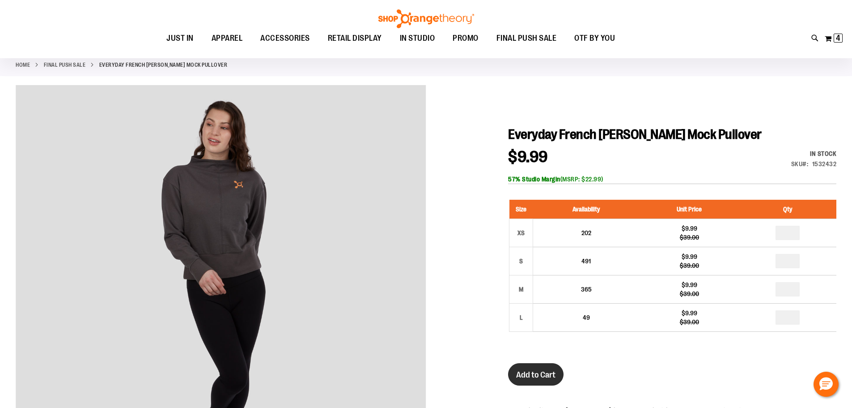
click at [532, 369] on button "Add to Cart" at bounding box center [535, 374] width 55 height 22
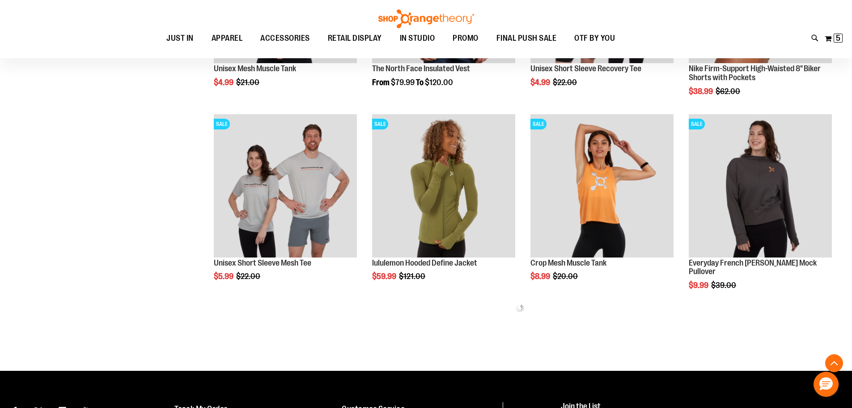
scroll to position [475, 0]
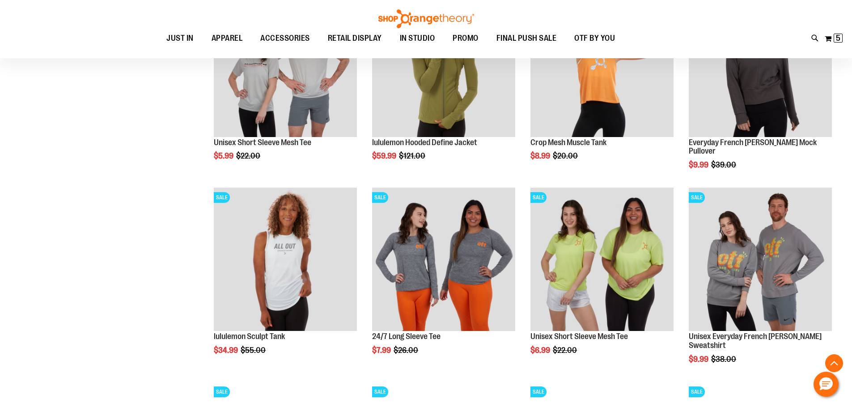
scroll to position [609, 0]
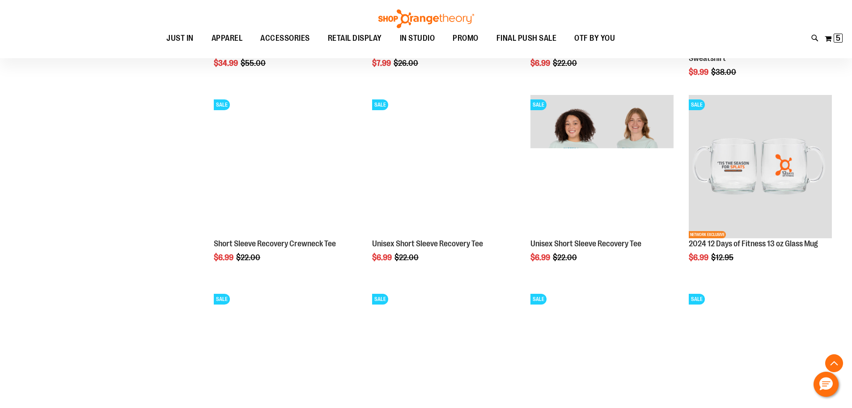
scroll to position [922, 0]
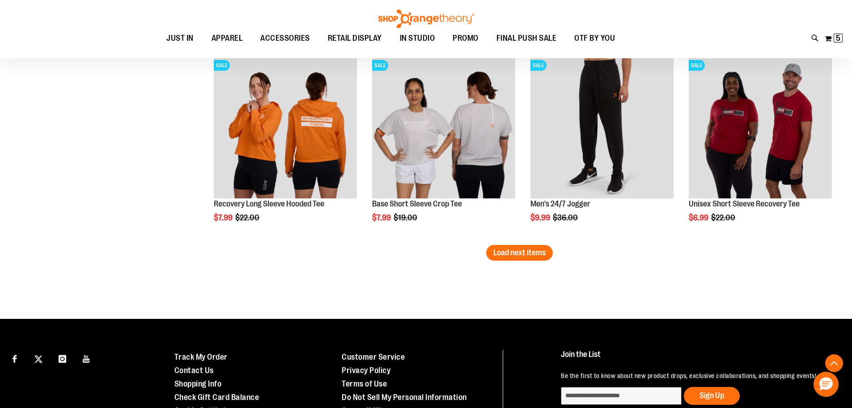
scroll to position [1728, 0]
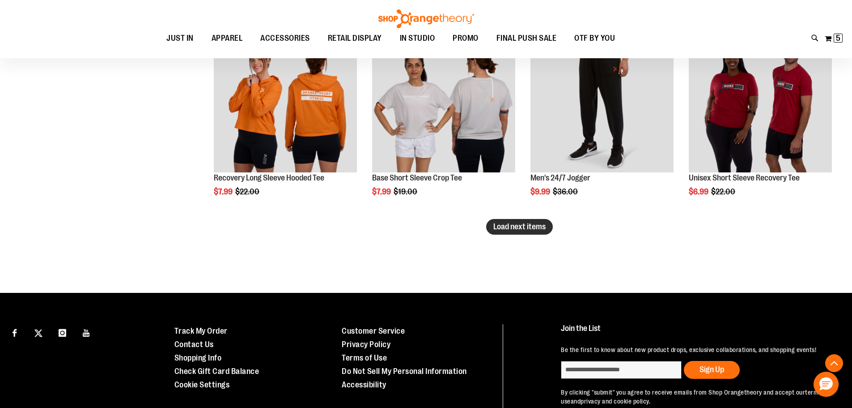
type input "**********"
click at [515, 229] on span "Load next items" at bounding box center [520, 226] width 52 height 9
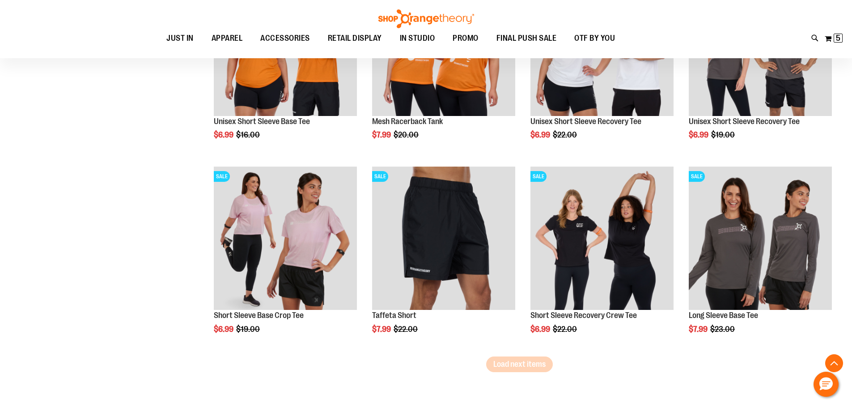
scroll to position [2175, 0]
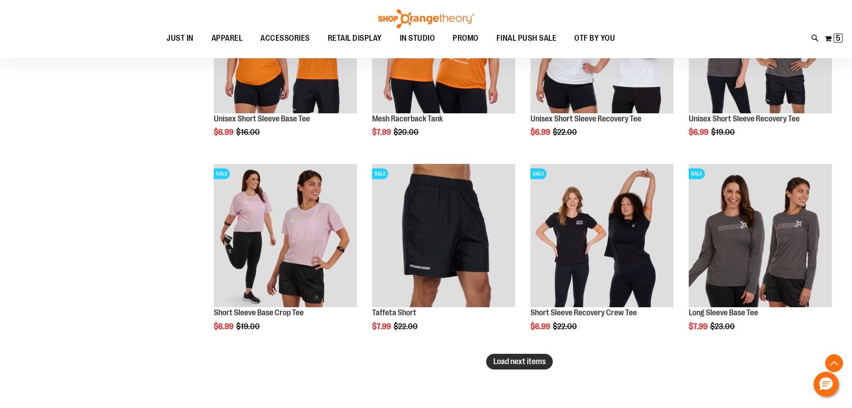
click at [532, 361] on span "Load next items" at bounding box center [520, 361] width 52 height 9
